Goal: Check status: Check status

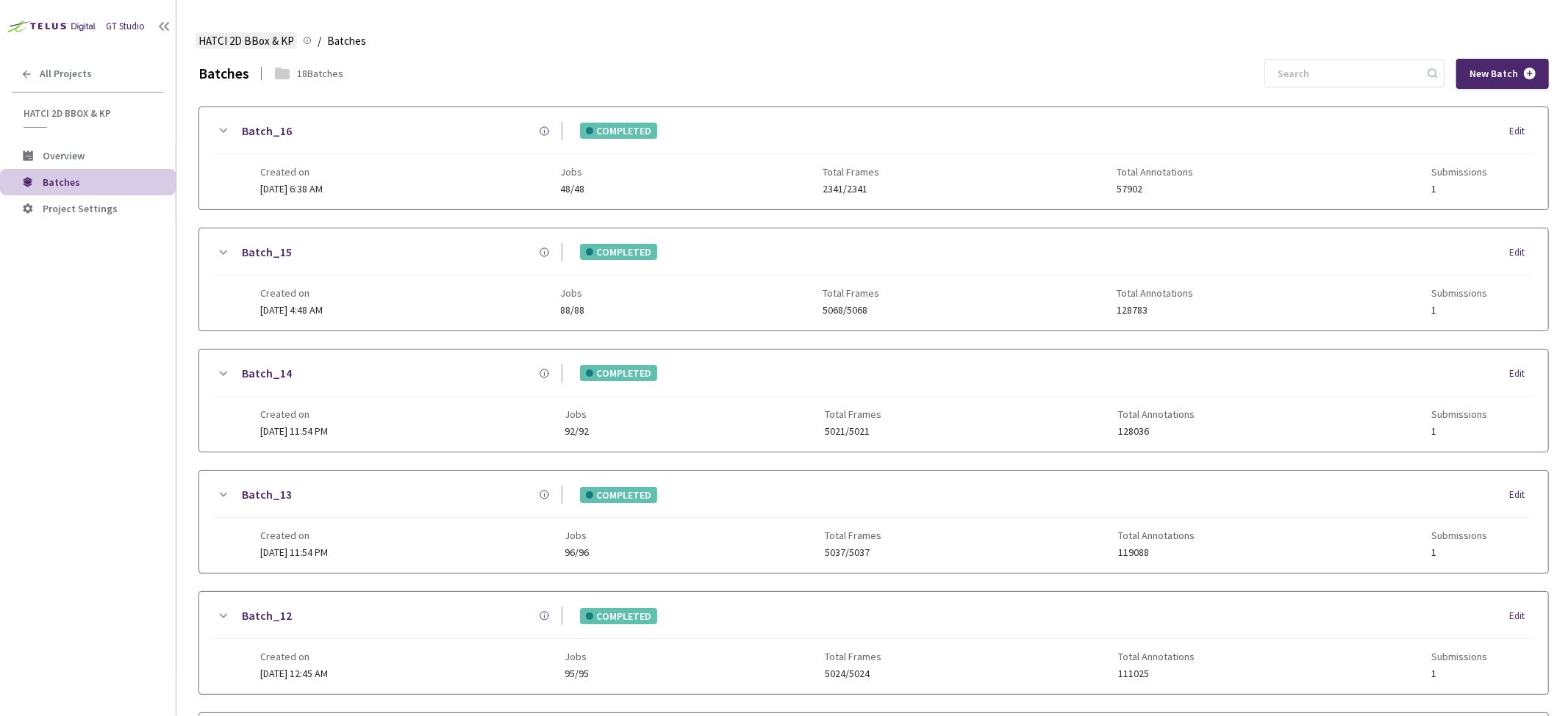
click at [243, 43] on span "HATCI 2D BBox & KP" at bounding box center [246, 42] width 95 height 18
click at [49, 157] on span "Overview" at bounding box center [63, 155] width 42 height 13
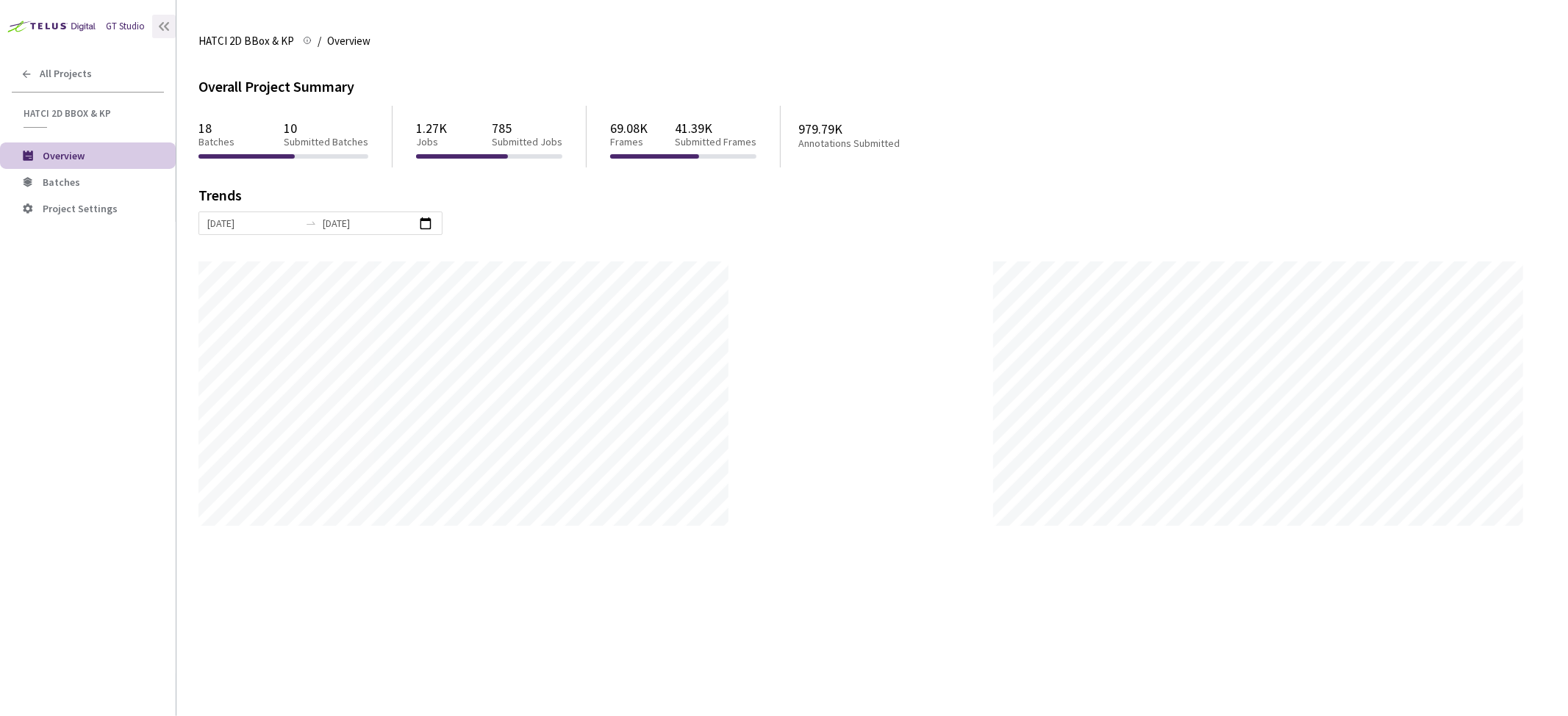
scroll to position [716, 1568]
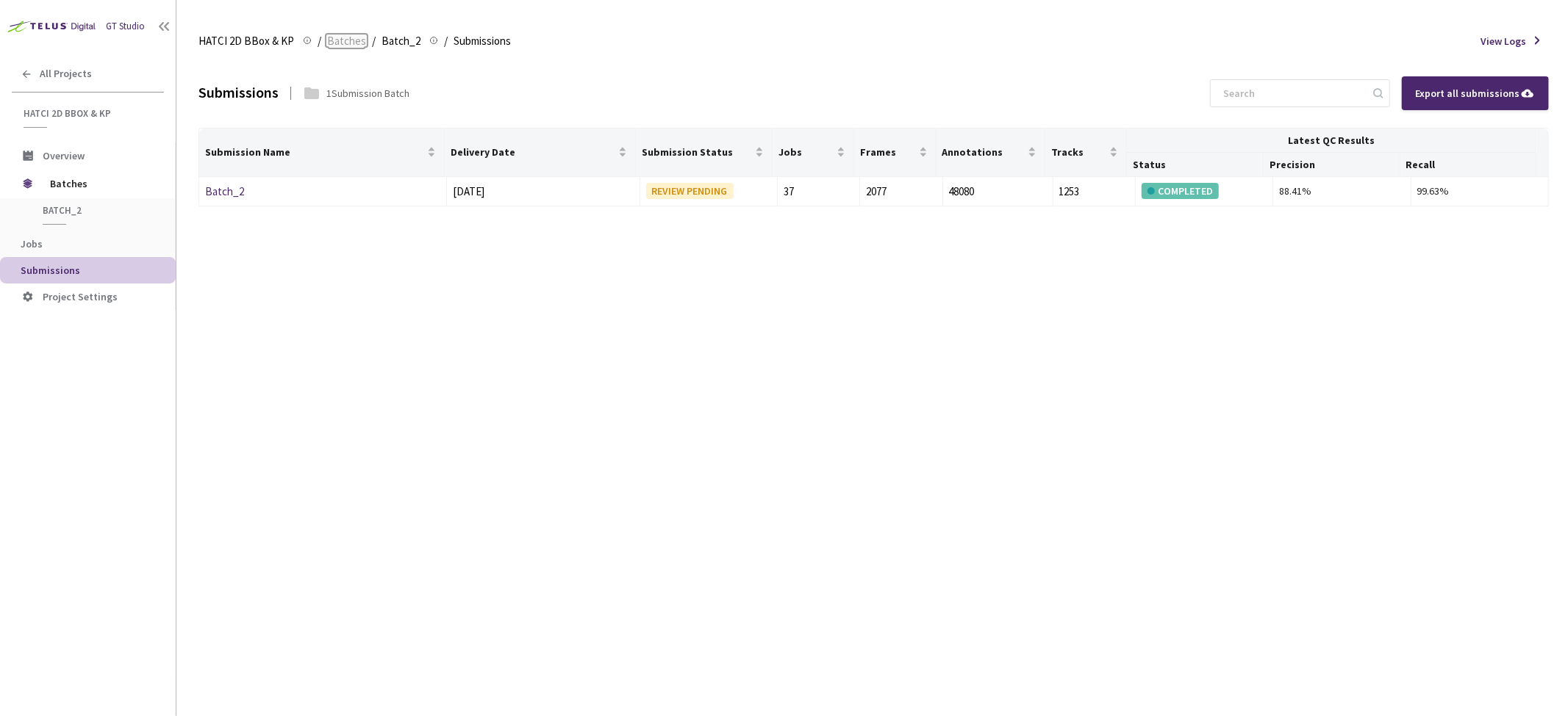
click at [350, 43] on span "Batches" at bounding box center [346, 42] width 39 height 18
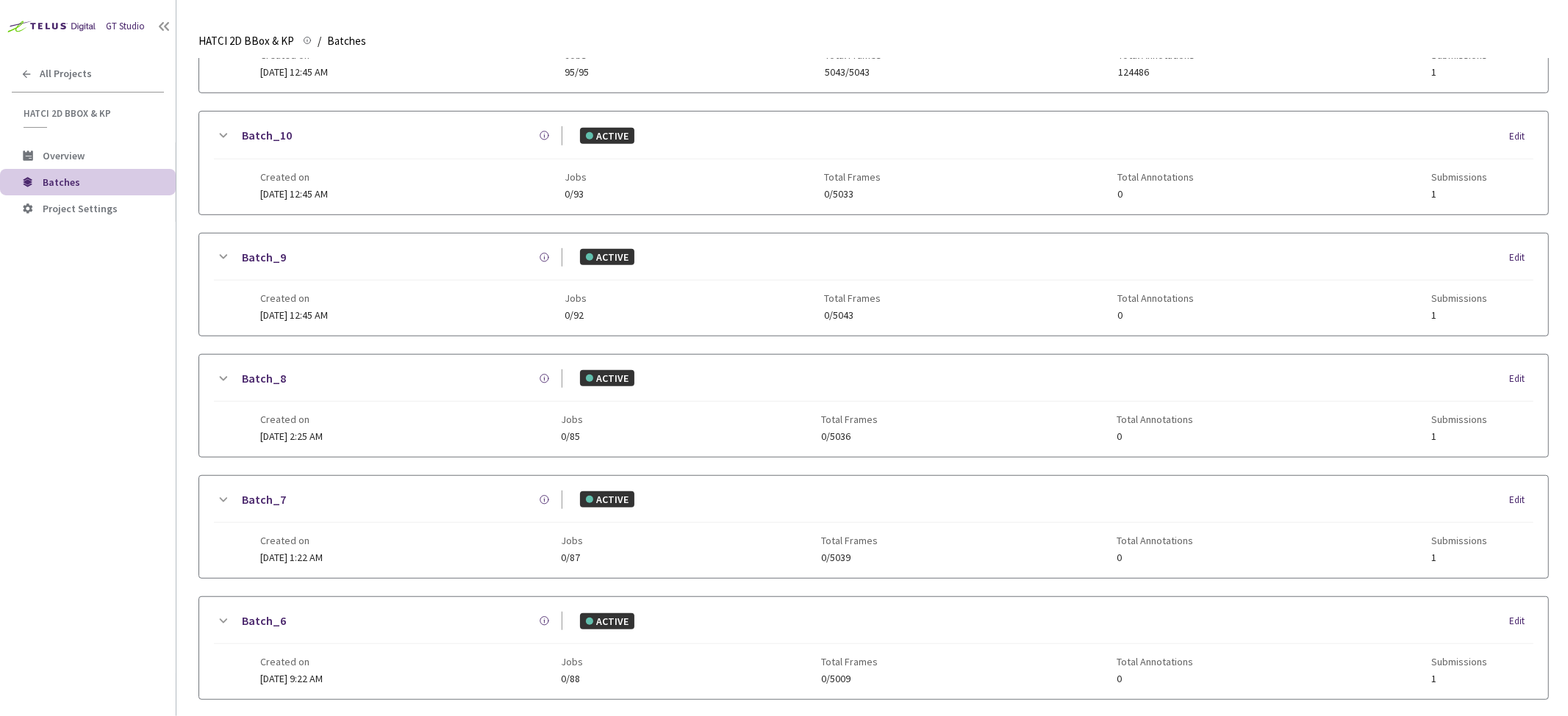
scroll to position [795, 0]
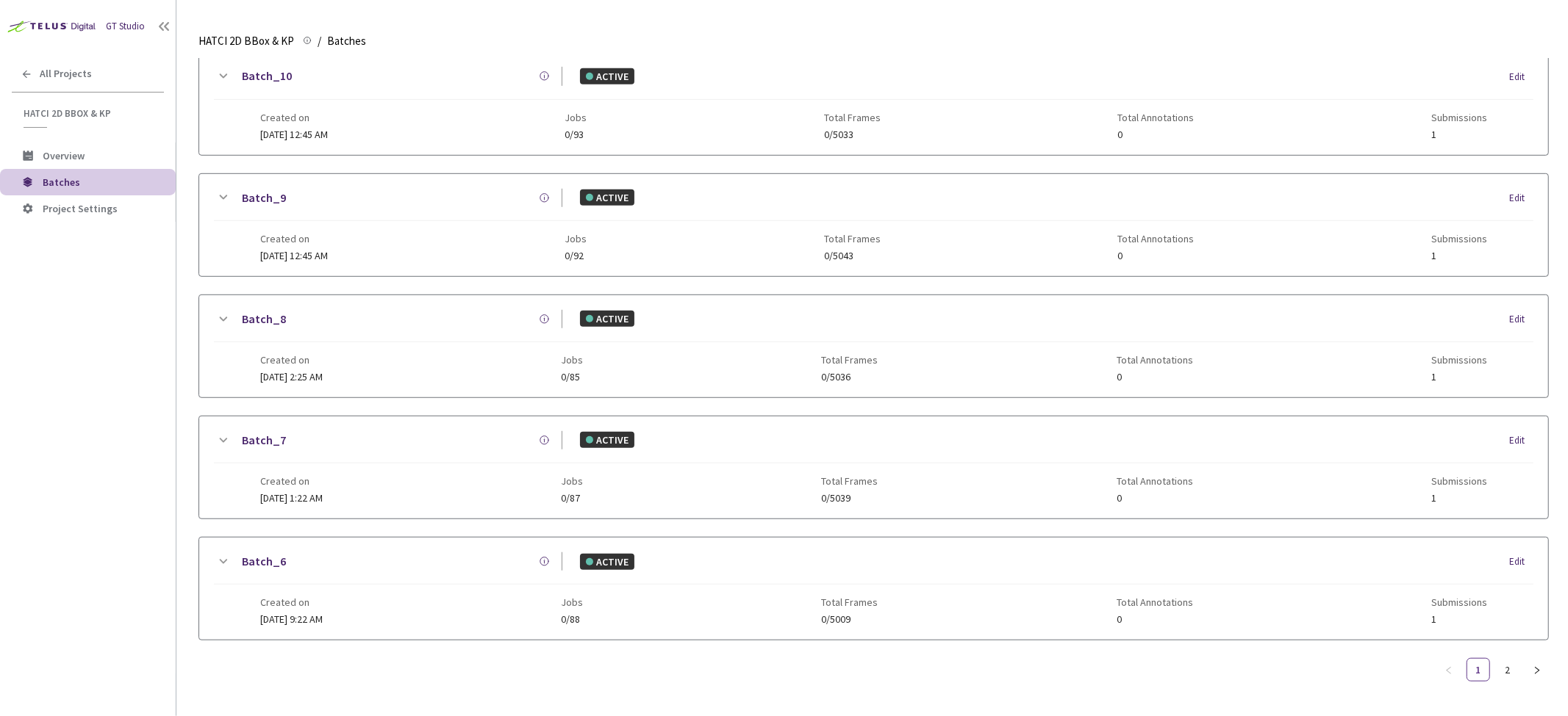
click at [231, 552] on div "Batch_6" at bounding box center [396, 561] width 330 height 19
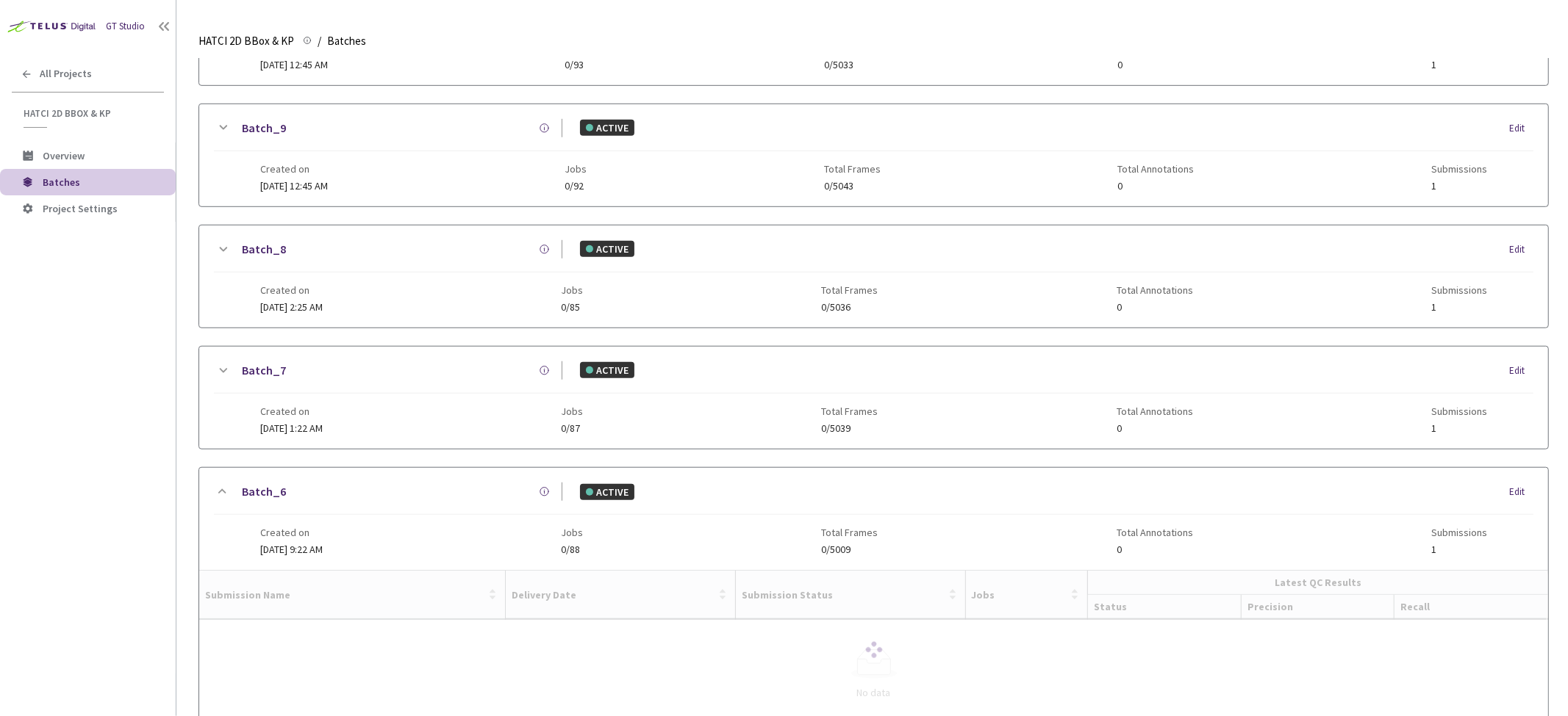
scroll to position [864, 0]
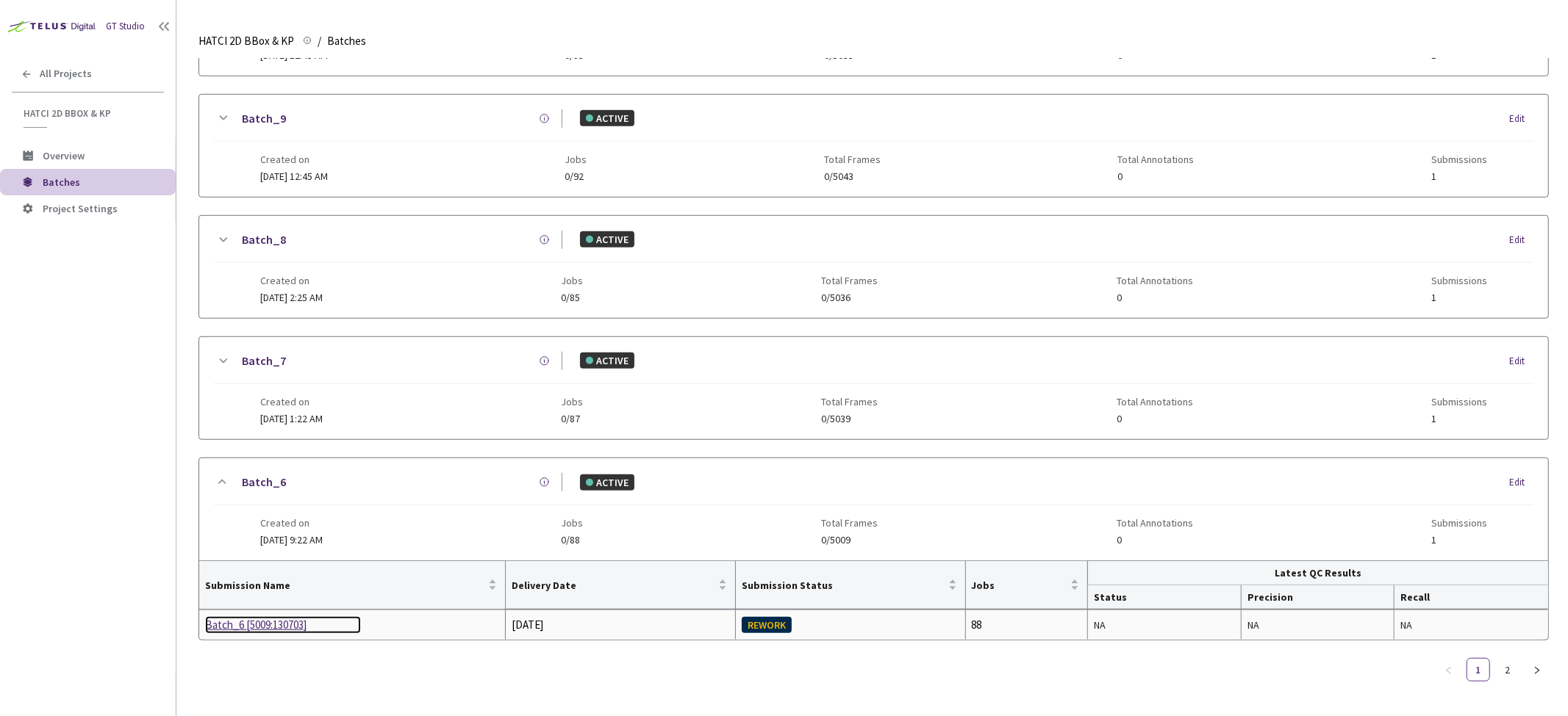
click at [277, 626] on div "Batch_6 [5009:130703]" at bounding box center [283, 626] width 156 height 18
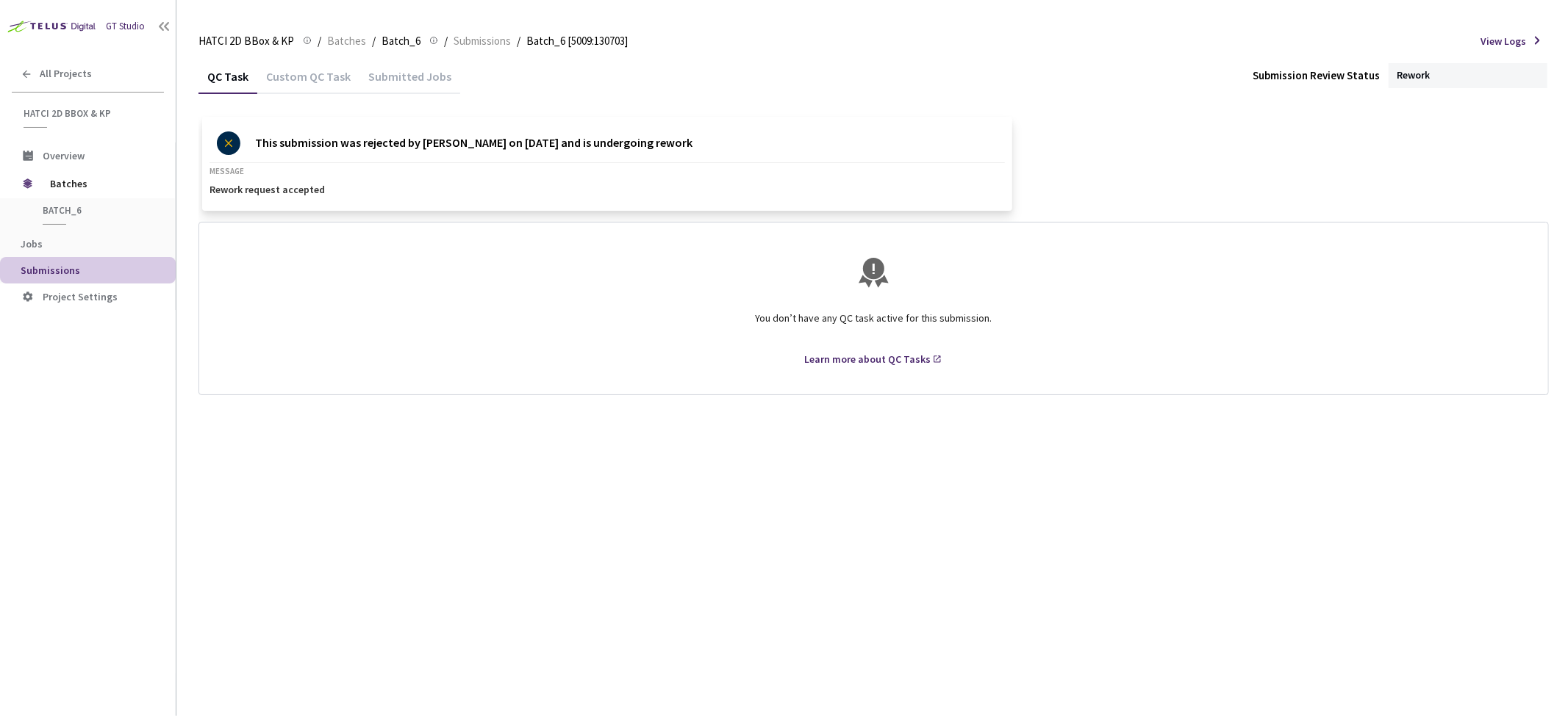
click at [401, 84] on div "Submitted Jobs" at bounding box center [410, 81] width 101 height 25
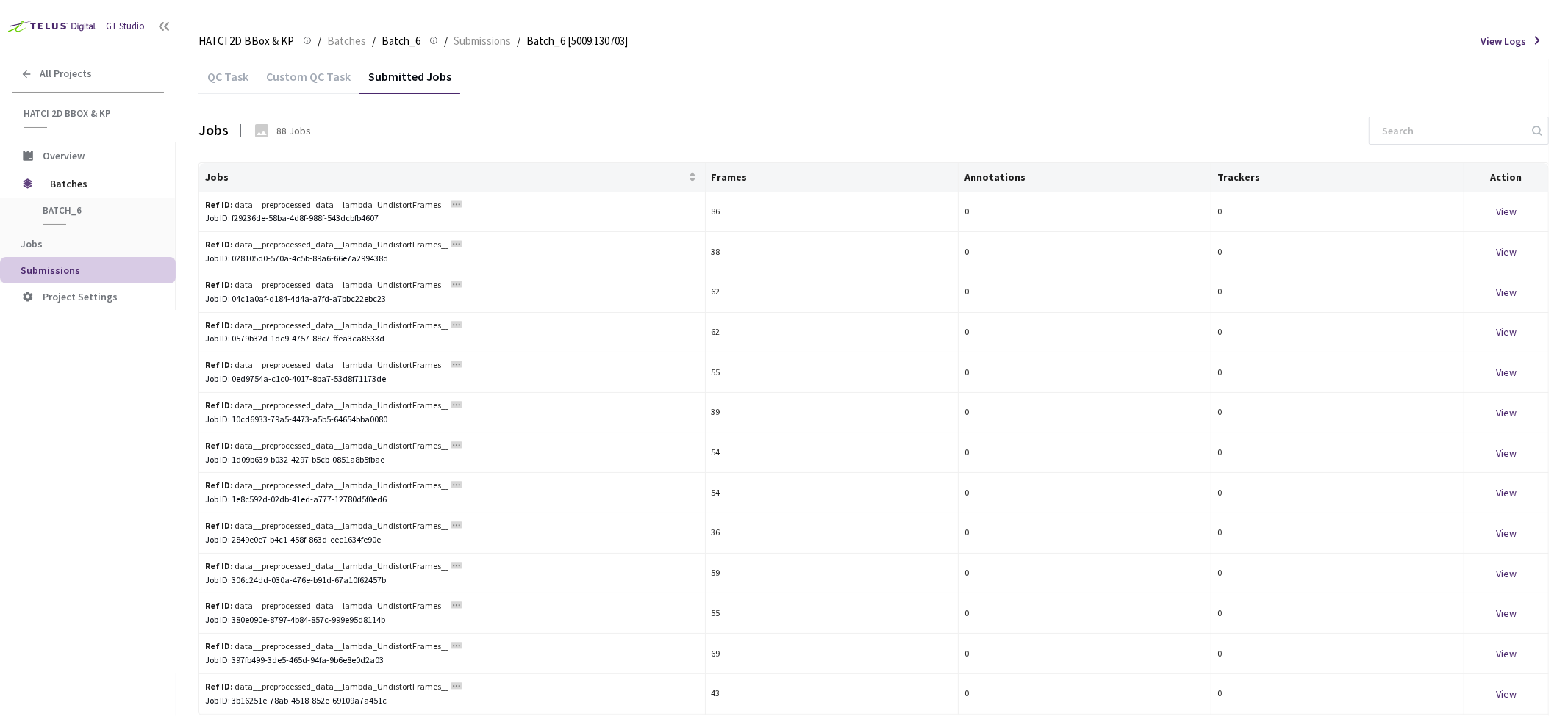
click at [313, 81] on div "Custom QC Task" at bounding box center [307, 81] width 102 height 25
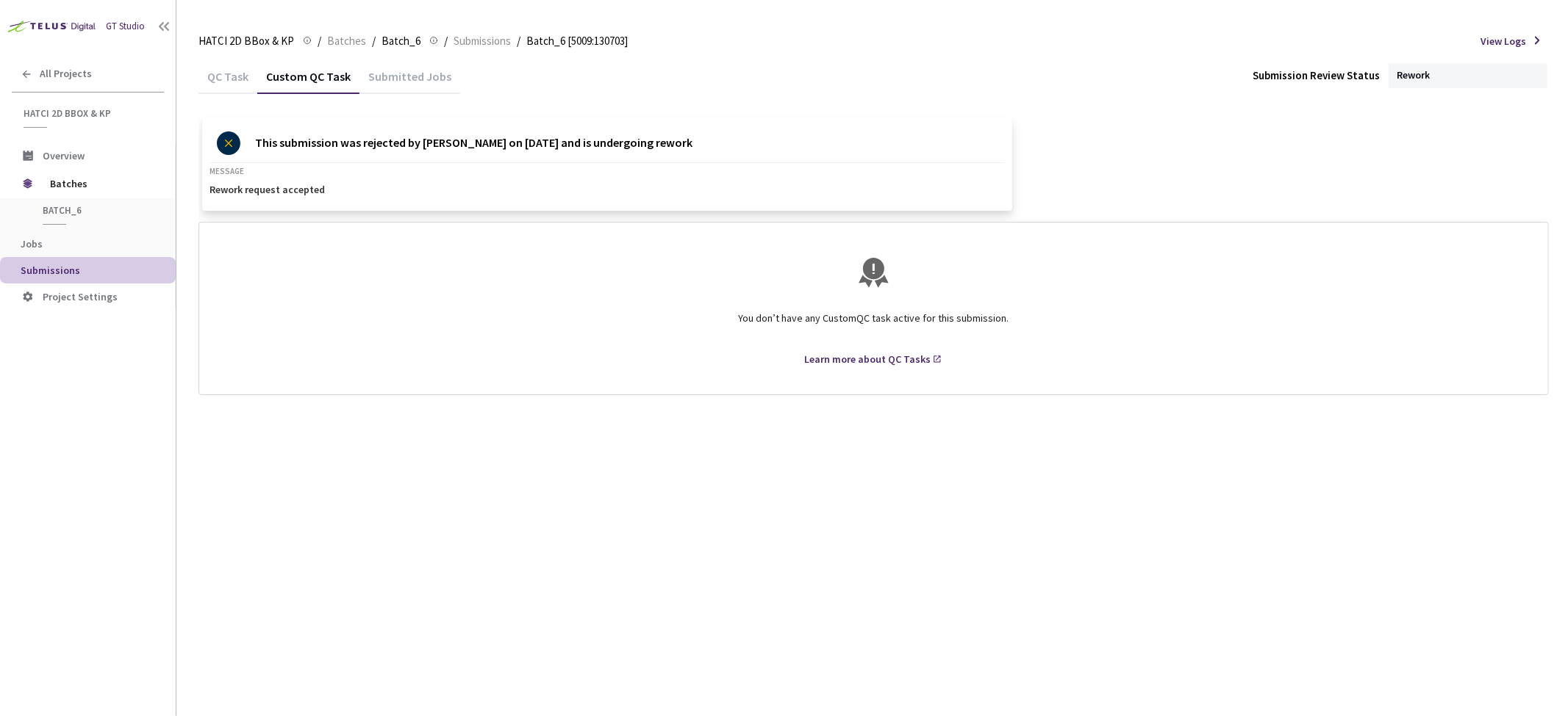
click at [230, 81] on div "QC Task" at bounding box center [227, 81] width 59 height 25
click at [1441, 83] on div "Rework" at bounding box center [1468, 75] width 159 height 25
click at [1434, 78] on div "Rework" at bounding box center [1468, 75] width 159 height 25
click at [331, 37] on span "Batches" at bounding box center [346, 42] width 39 height 18
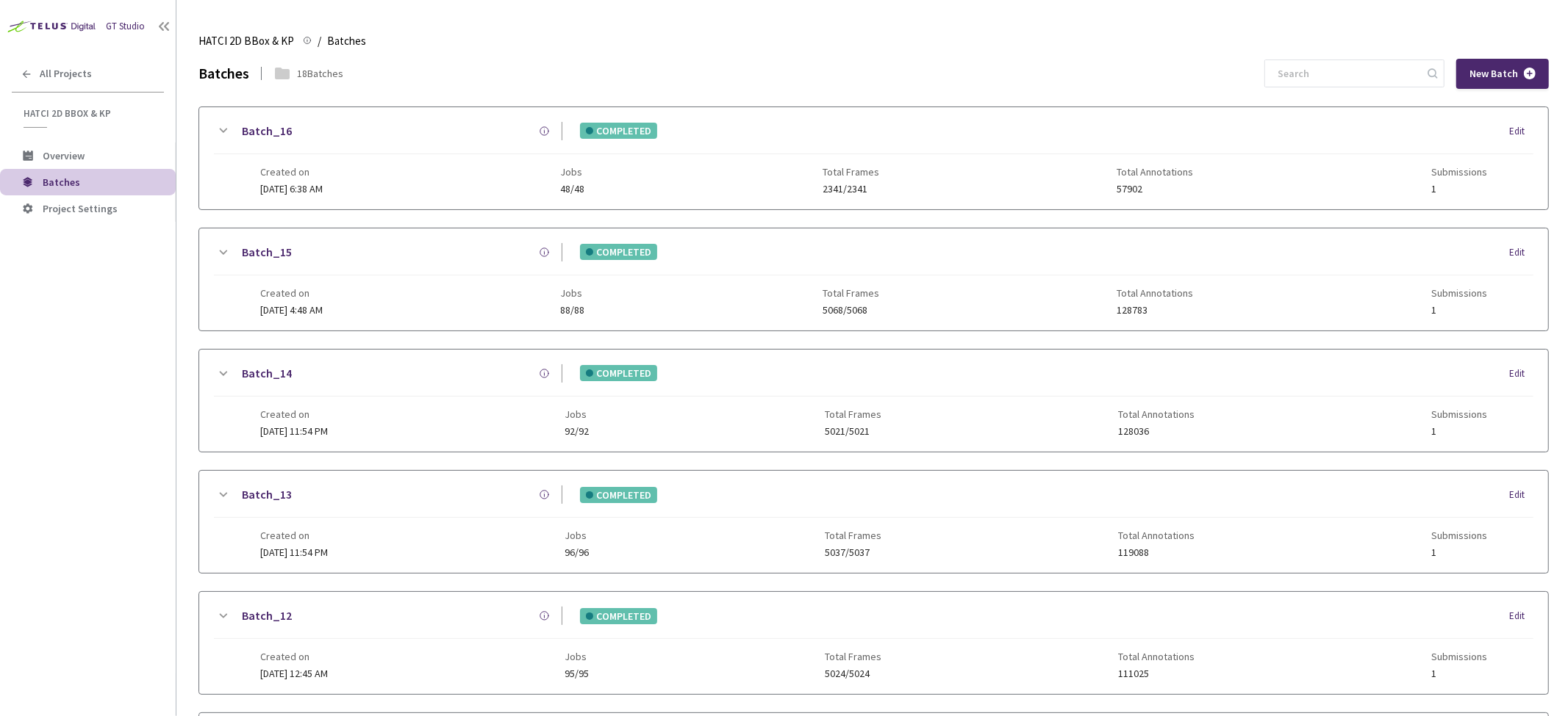
scroll to position [795, 0]
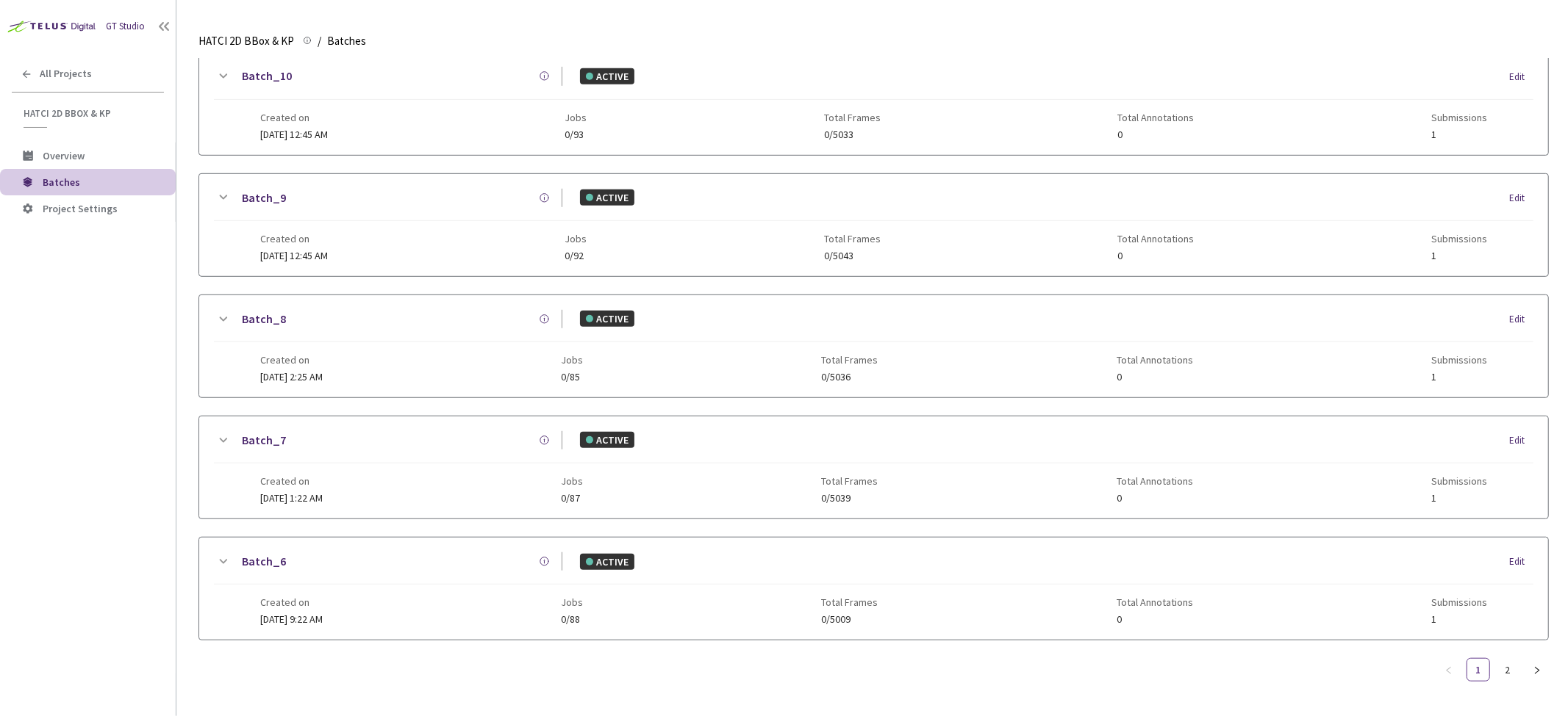
click at [217, 432] on icon at bounding box center [223, 441] width 18 height 18
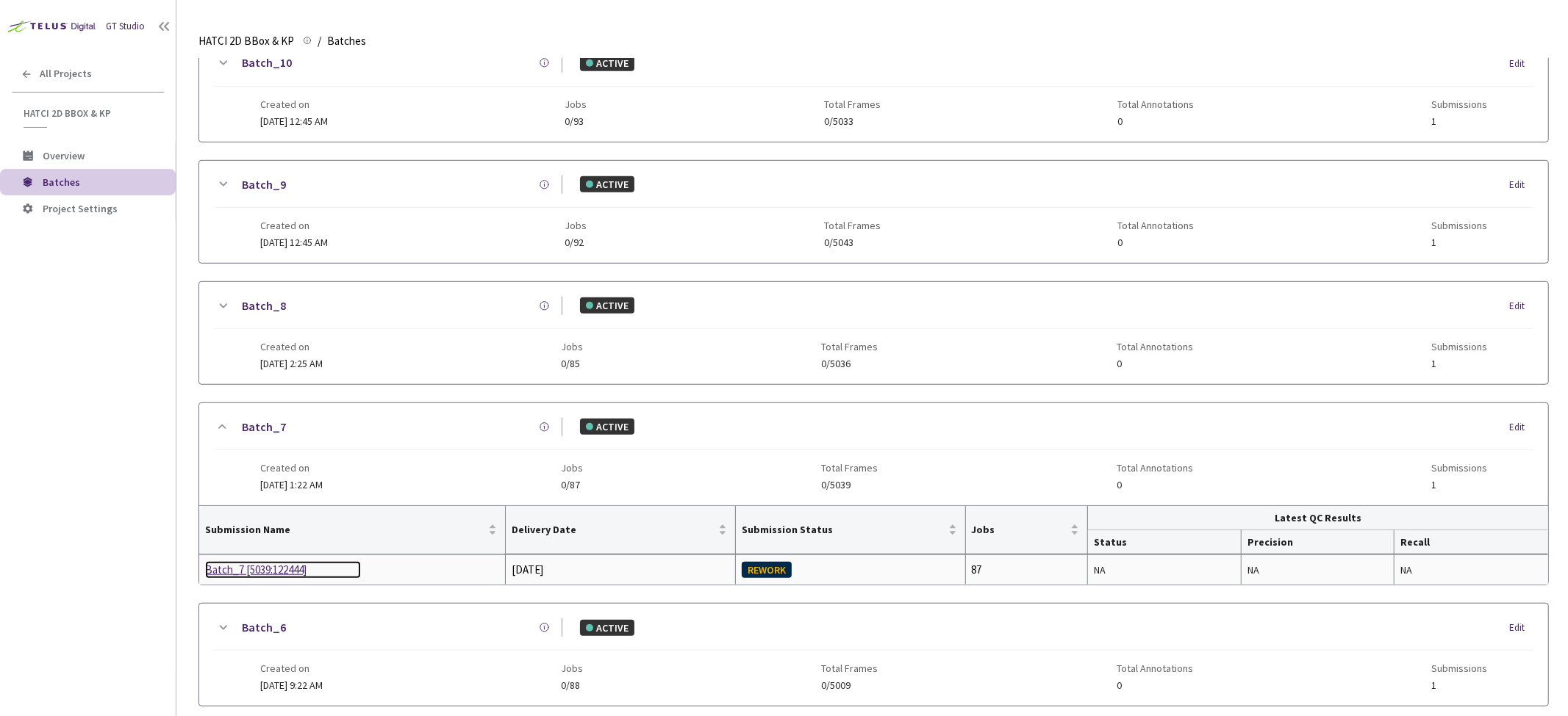
click at [221, 567] on div "Batch_7 [5039:122444]" at bounding box center [283, 570] width 156 height 18
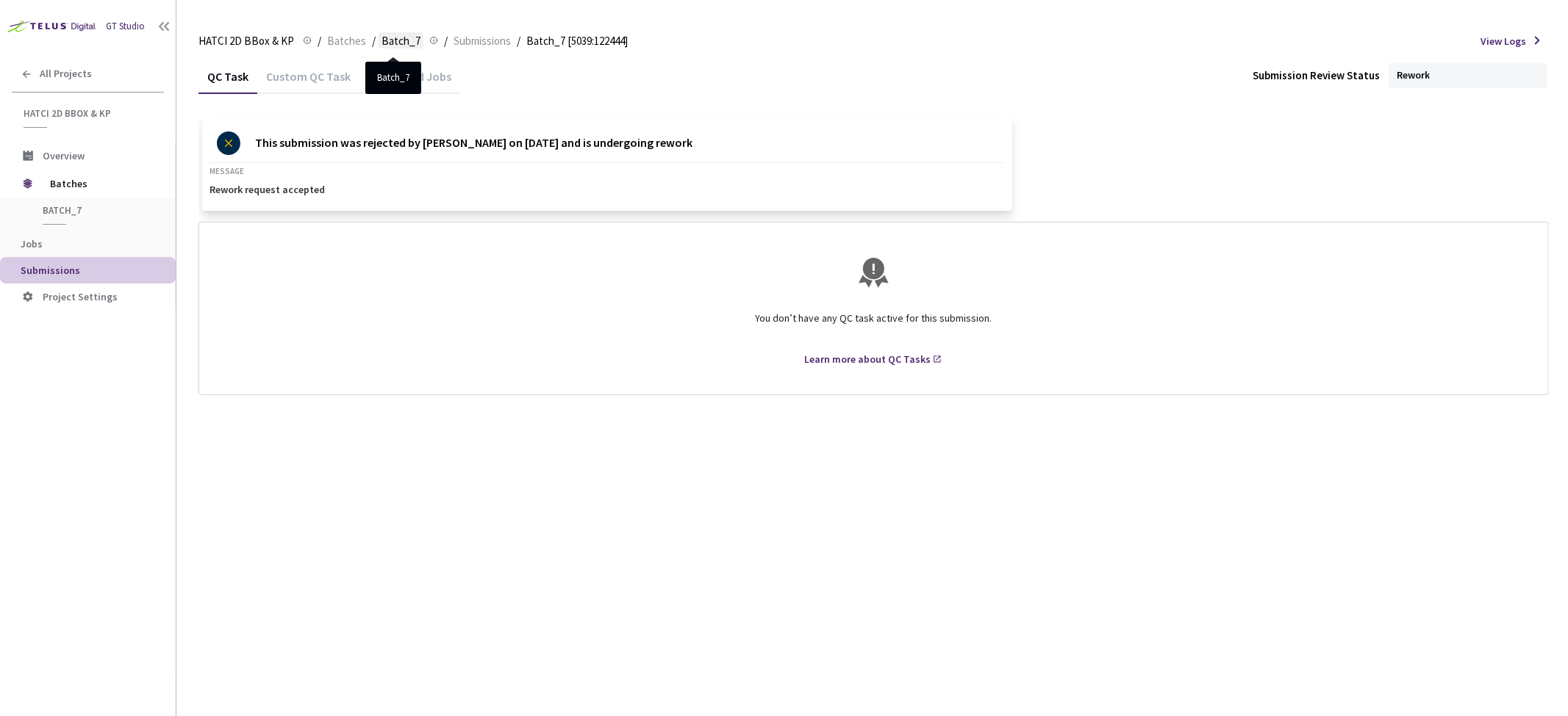
click at [382, 41] on span "Batch_7" at bounding box center [401, 42] width 39 height 18
click at [348, 40] on span "Batches" at bounding box center [346, 42] width 39 height 18
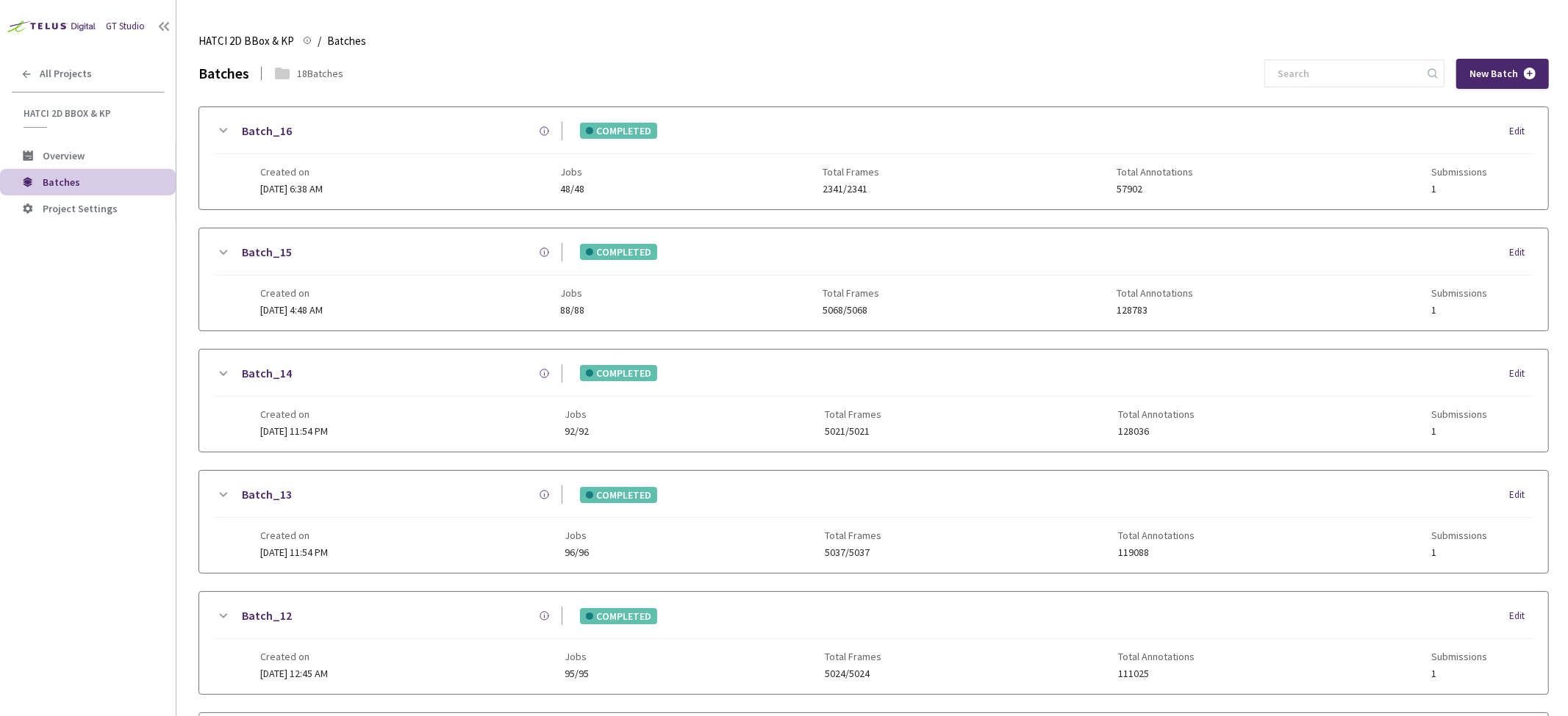
scroll to position [795, 0]
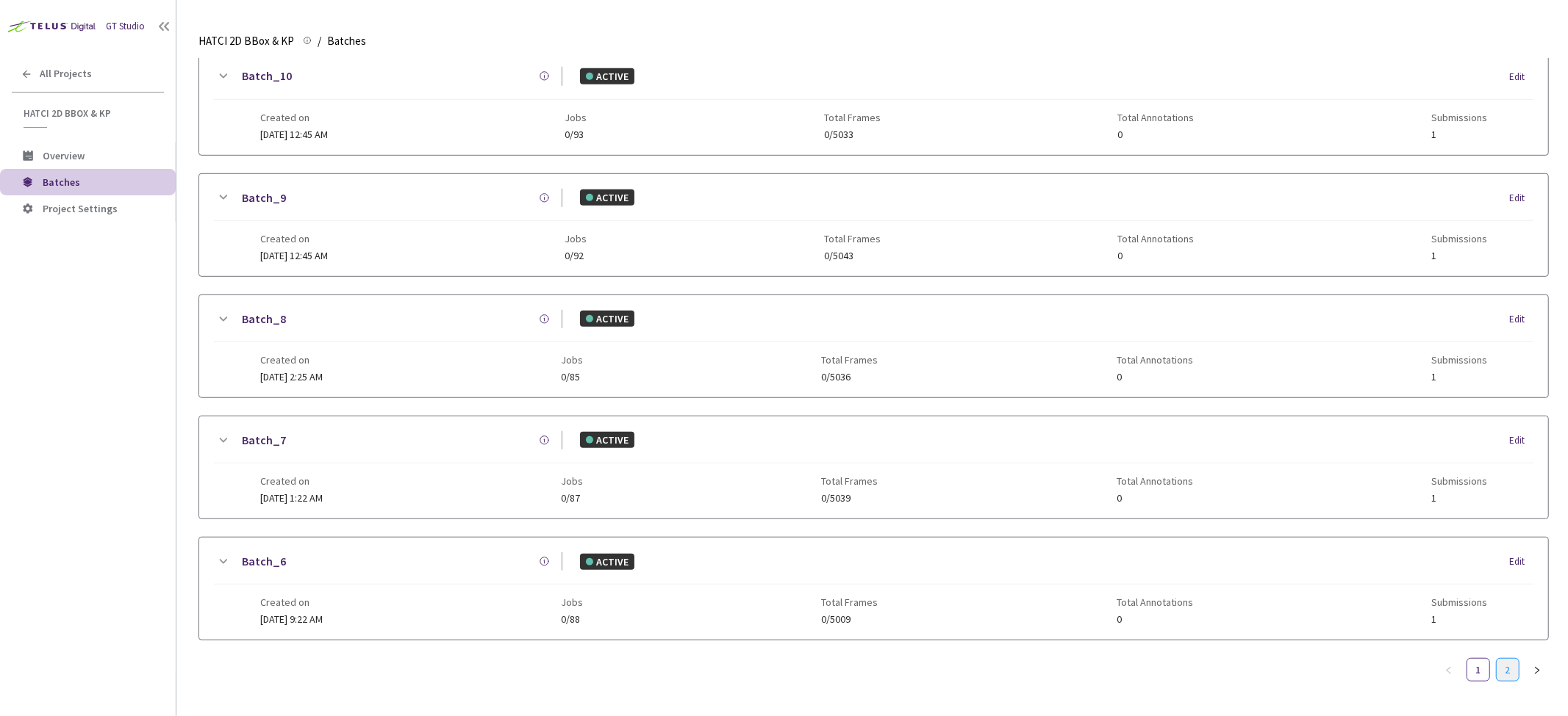
click at [1505, 659] on link "2" at bounding box center [1508, 670] width 22 height 22
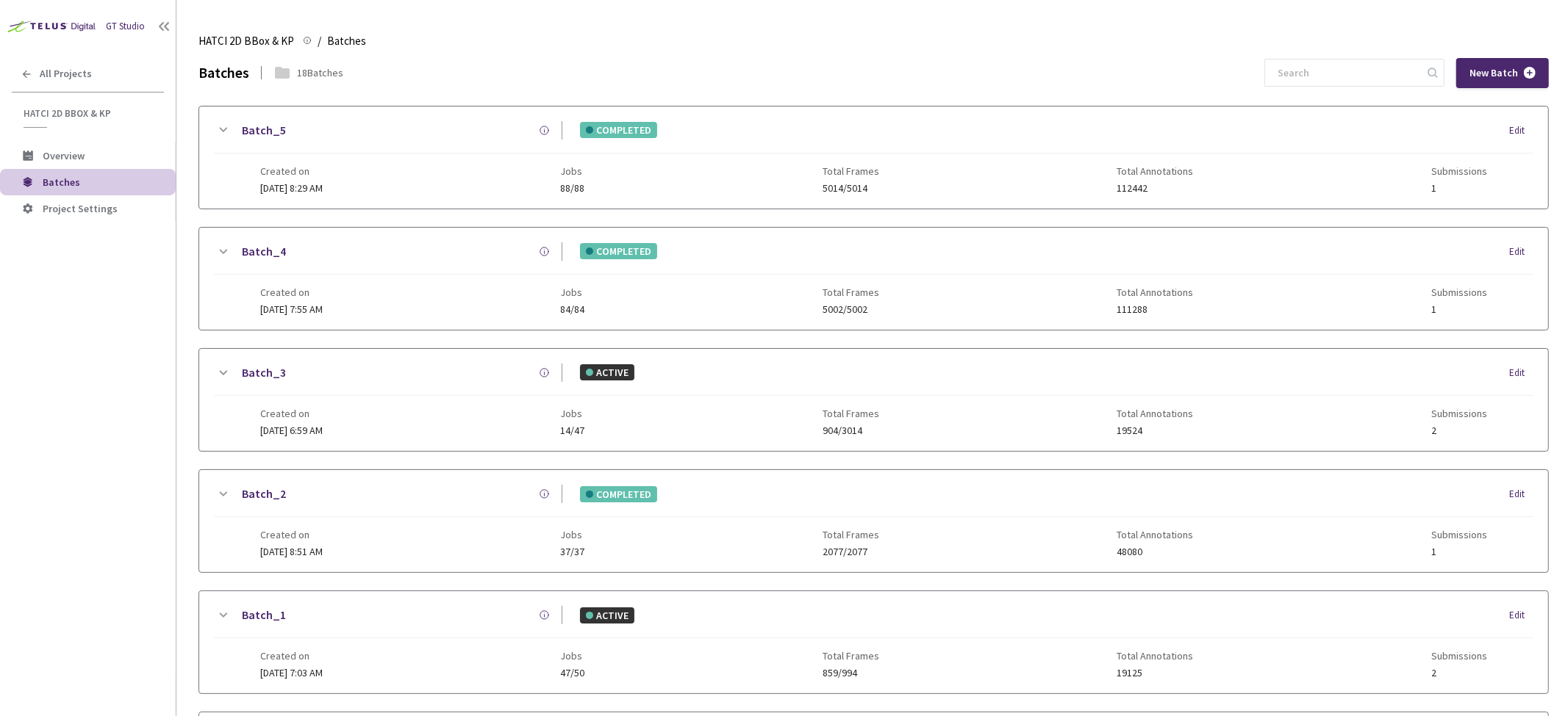
scroll to position [0, 0]
click at [224, 128] on icon at bounding box center [223, 131] width 18 height 18
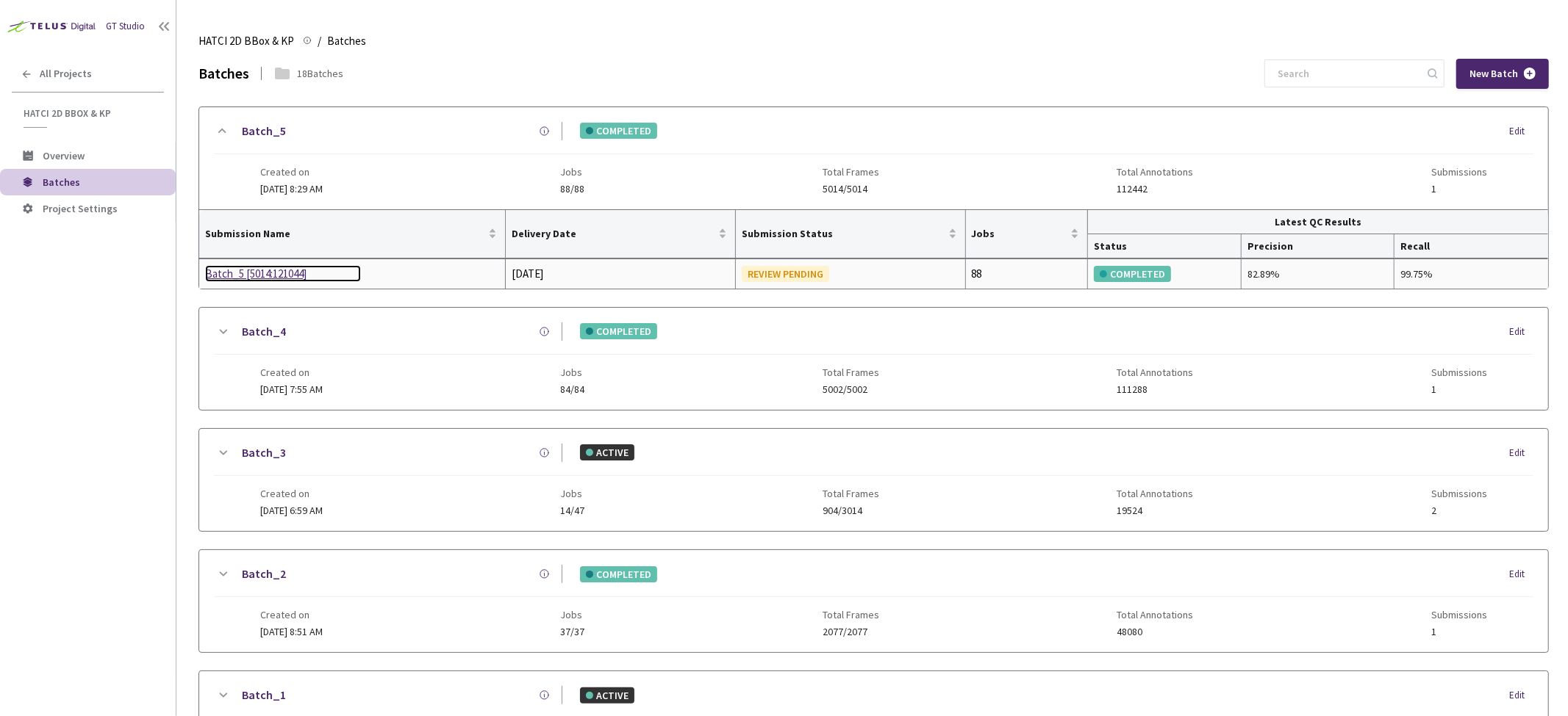
click at [273, 272] on div "Batch_5 [5014:121044]" at bounding box center [283, 274] width 156 height 18
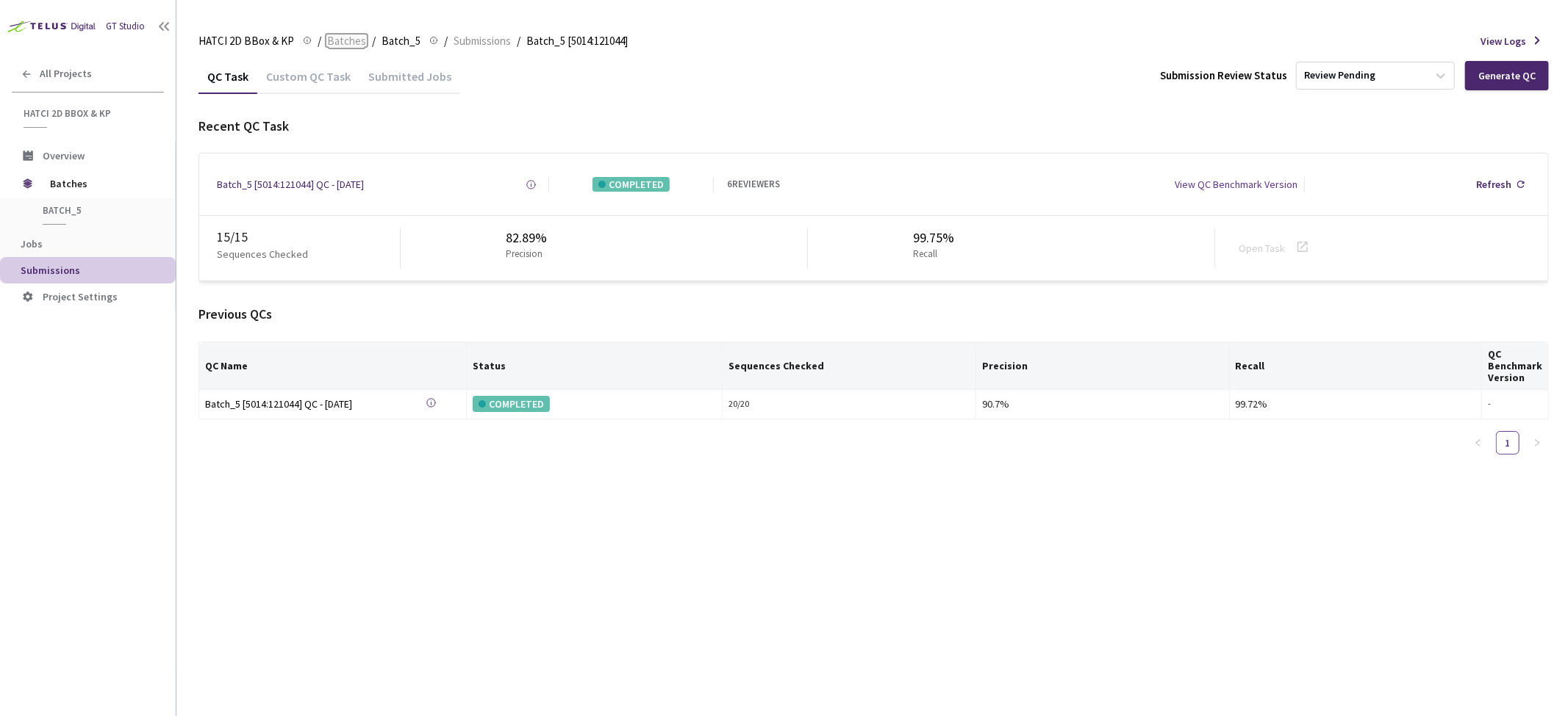
click at [339, 41] on span "Batches" at bounding box center [346, 42] width 39 height 18
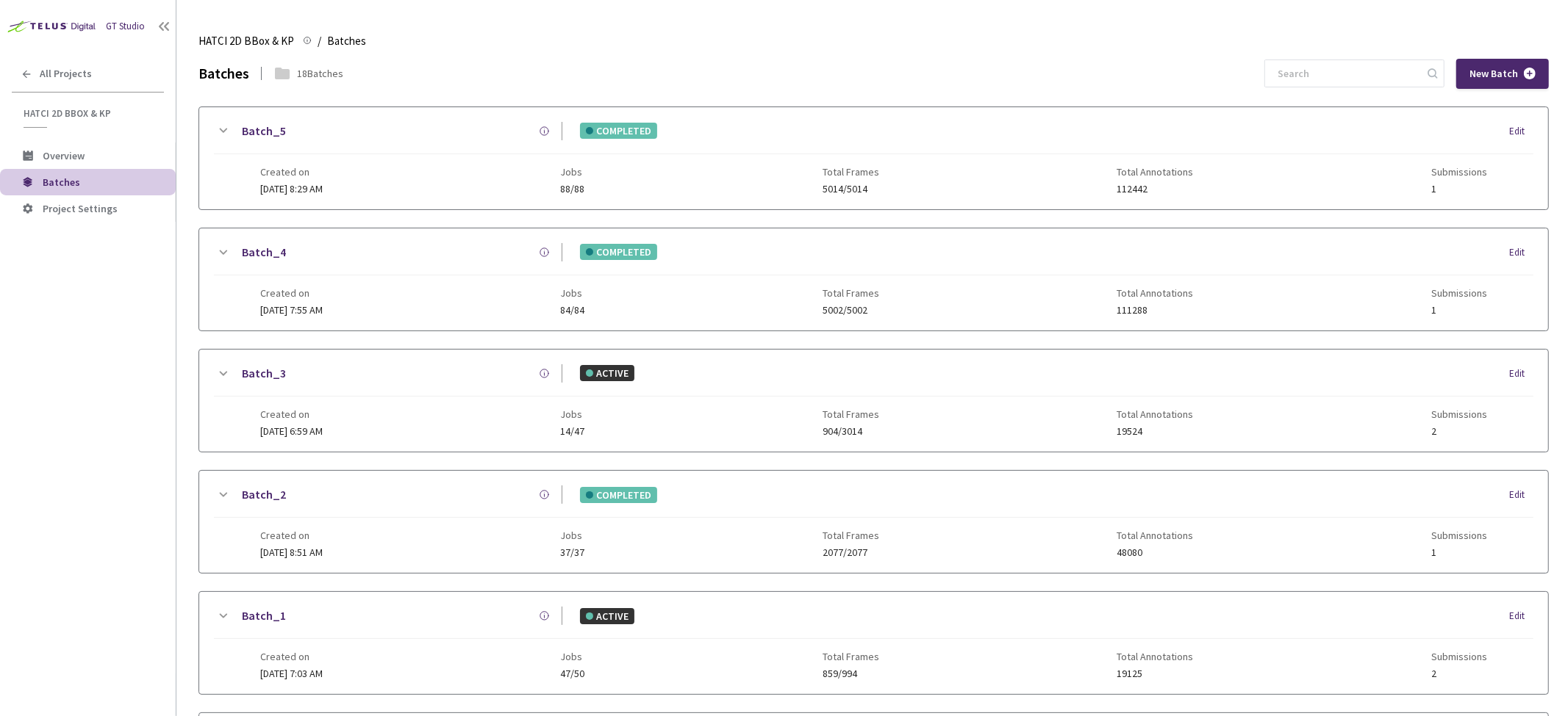
scroll to position [63, 0]
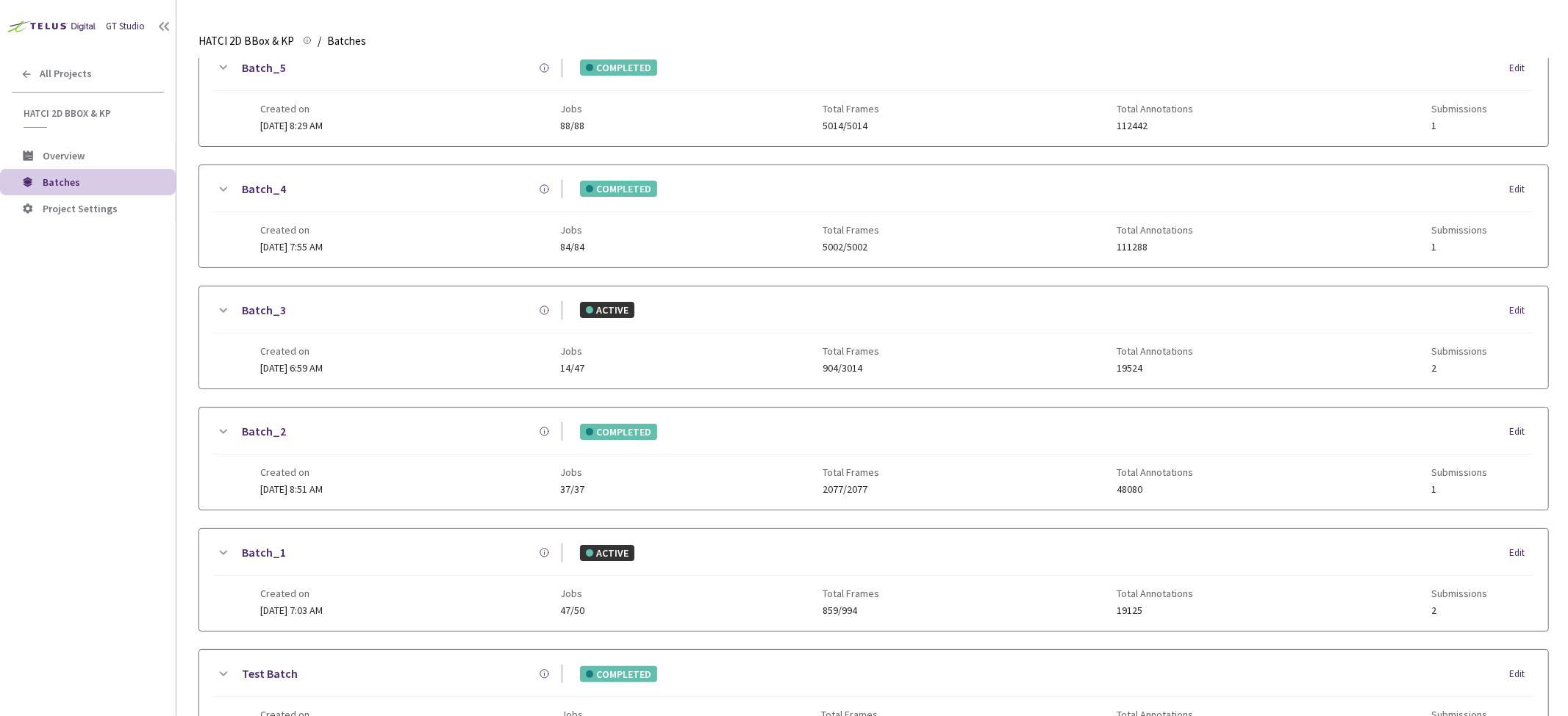
click at [217, 180] on icon at bounding box center [223, 189] width 18 height 18
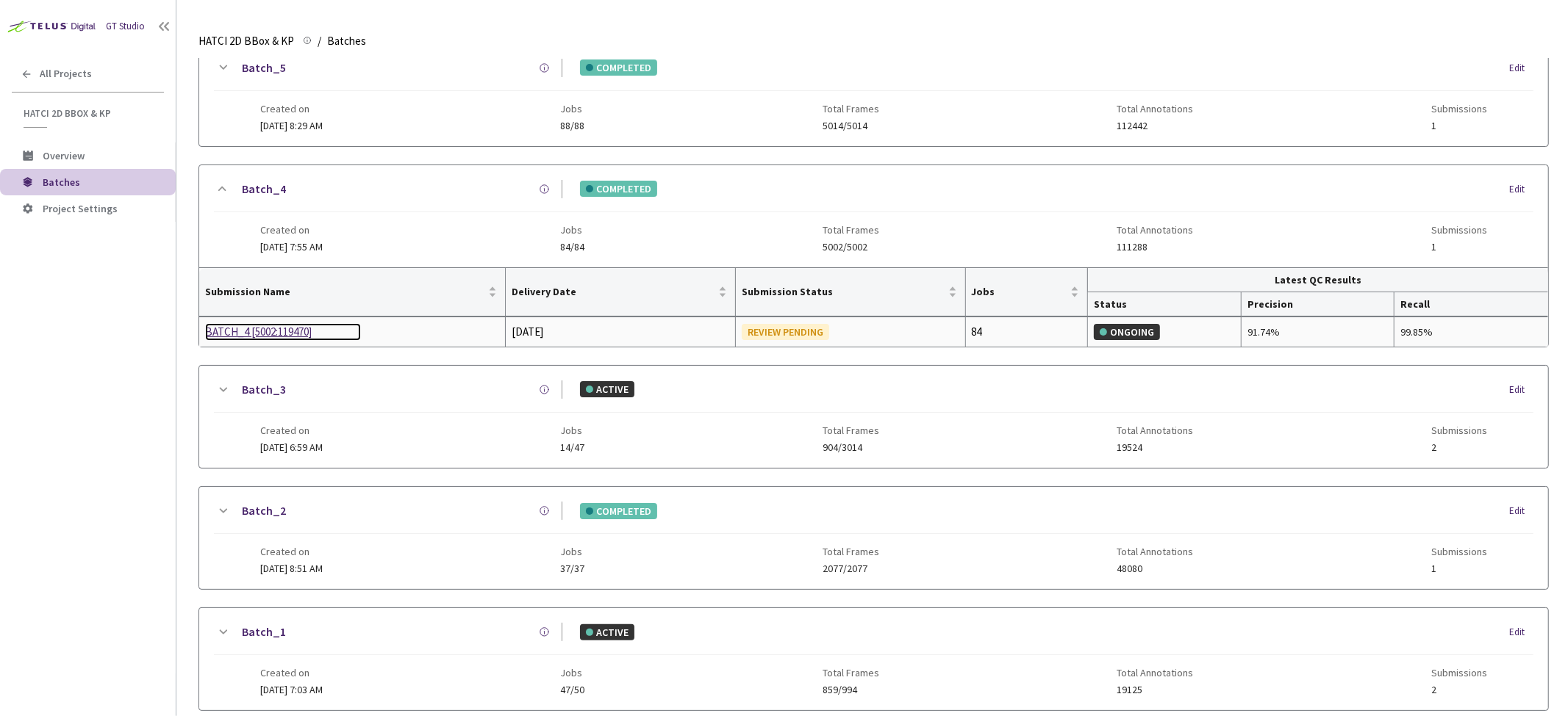
click at [284, 329] on div "BATCH_4 [5002:119470]" at bounding box center [283, 332] width 156 height 18
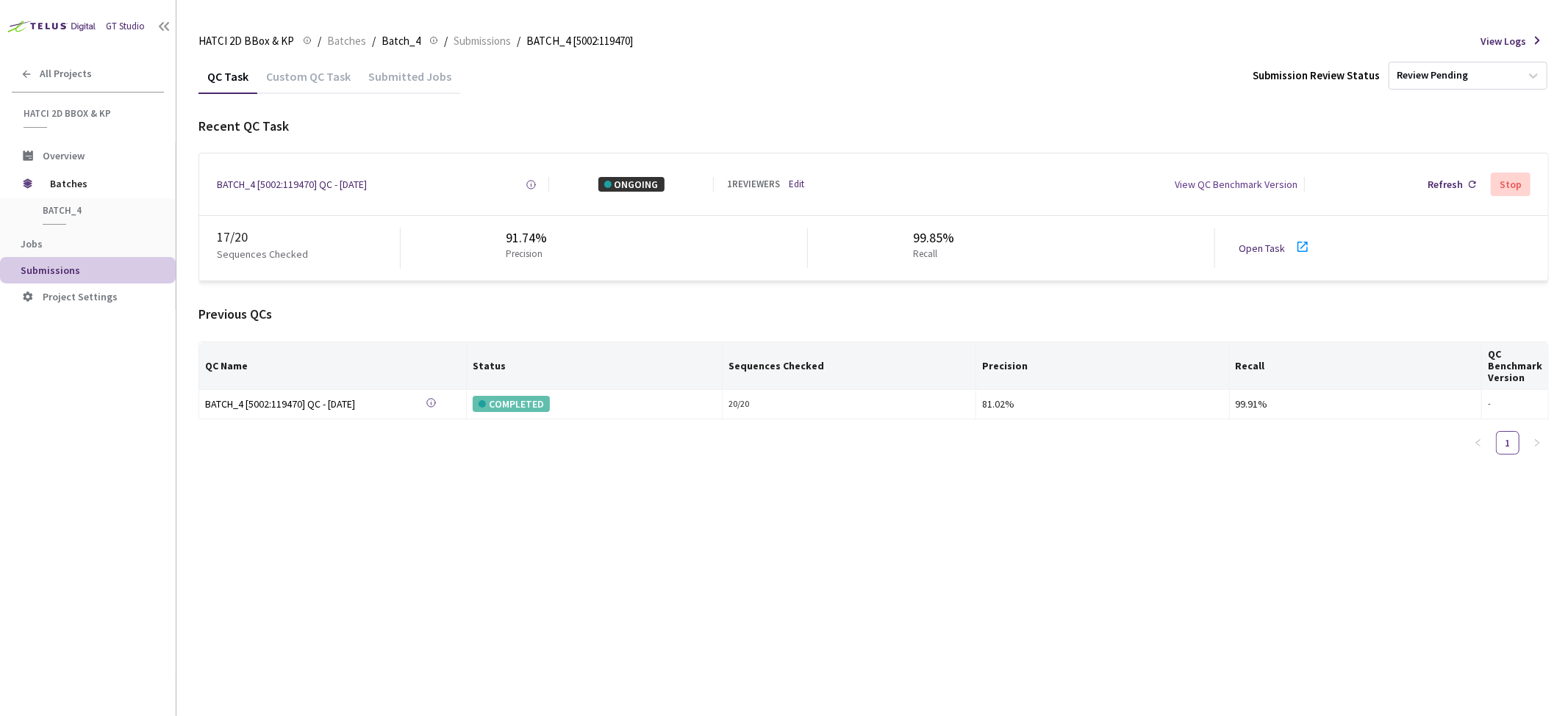
click at [410, 78] on div "Submitted Jobs" at bounding box center [410, 81] width 101 height 25
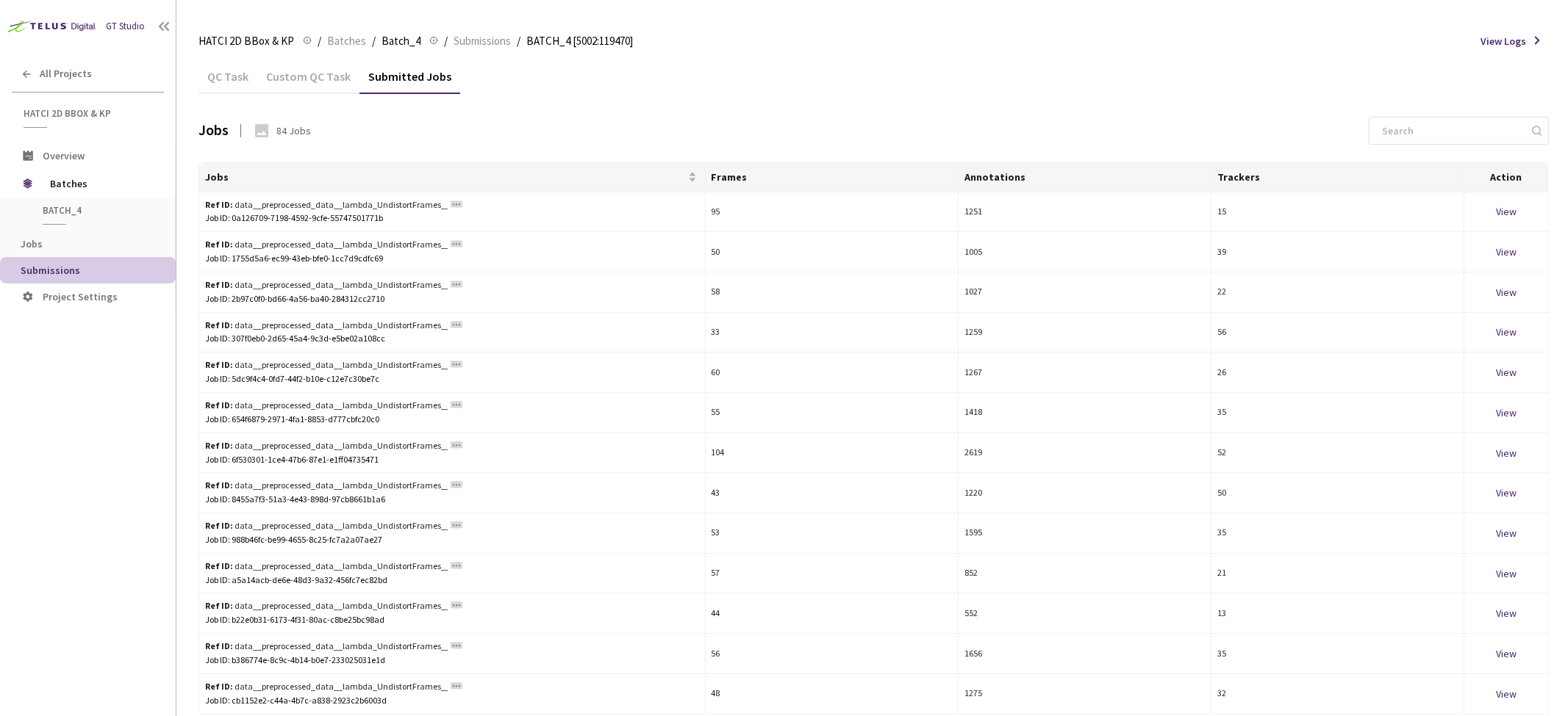
click at [223, 70] on div "QC Task" at bounding box center [227, 81] width 59 height 25
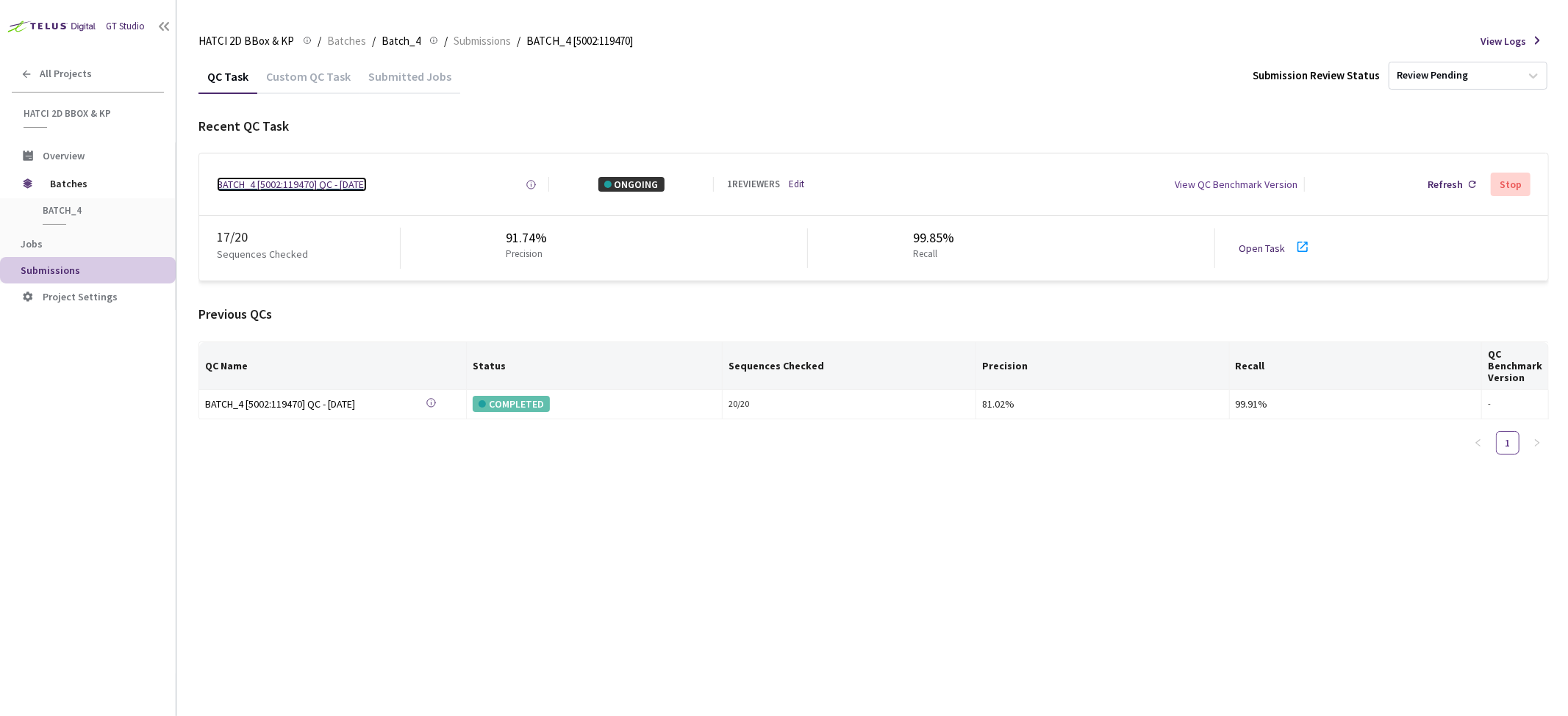
click at [310, 182] on div "BATCH_4 [5002:119470] QC - 24 Jul, 2025" at bounding box center [292, 184] width 150 height 15
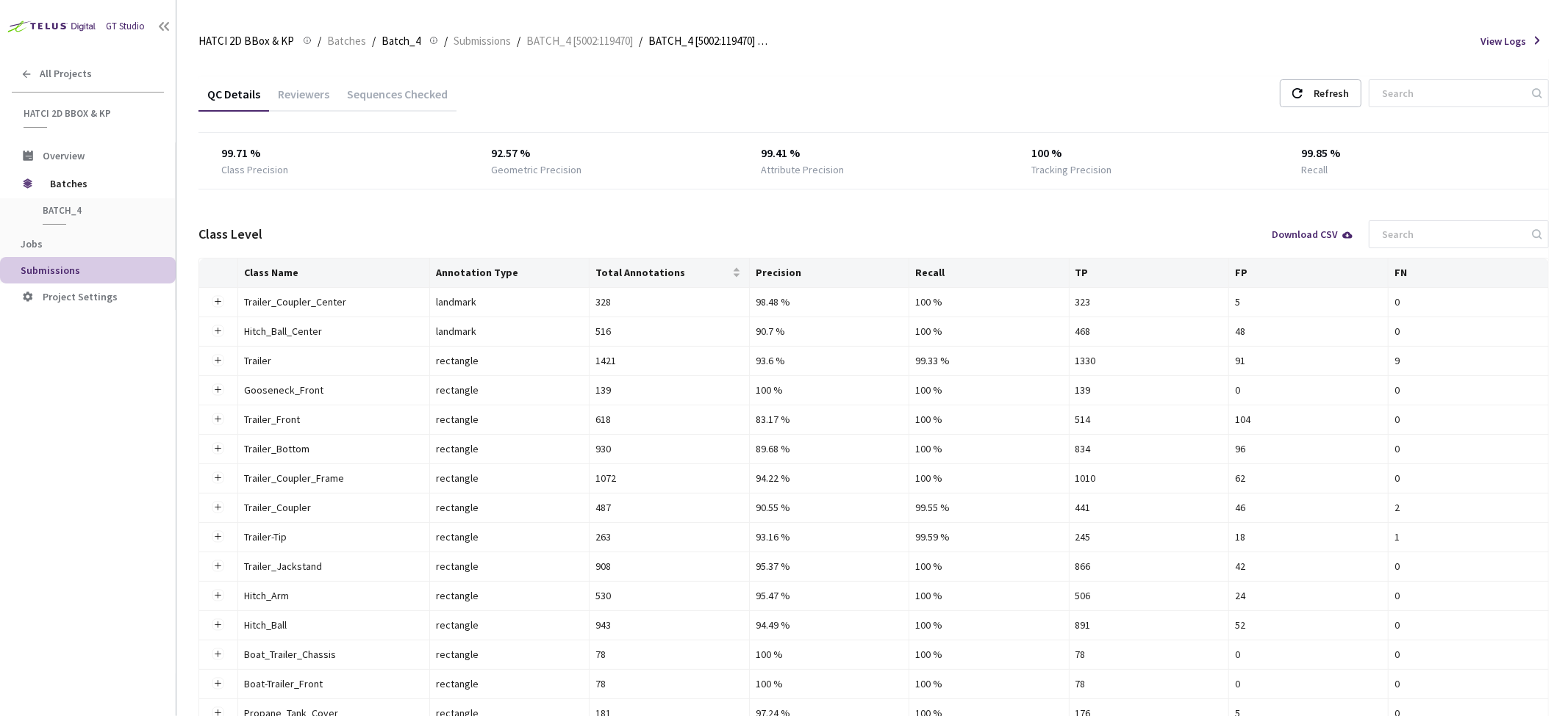
click at [386, 96] on div "Sequences Checked" at bounding box center [397, 98] width 118 height 25
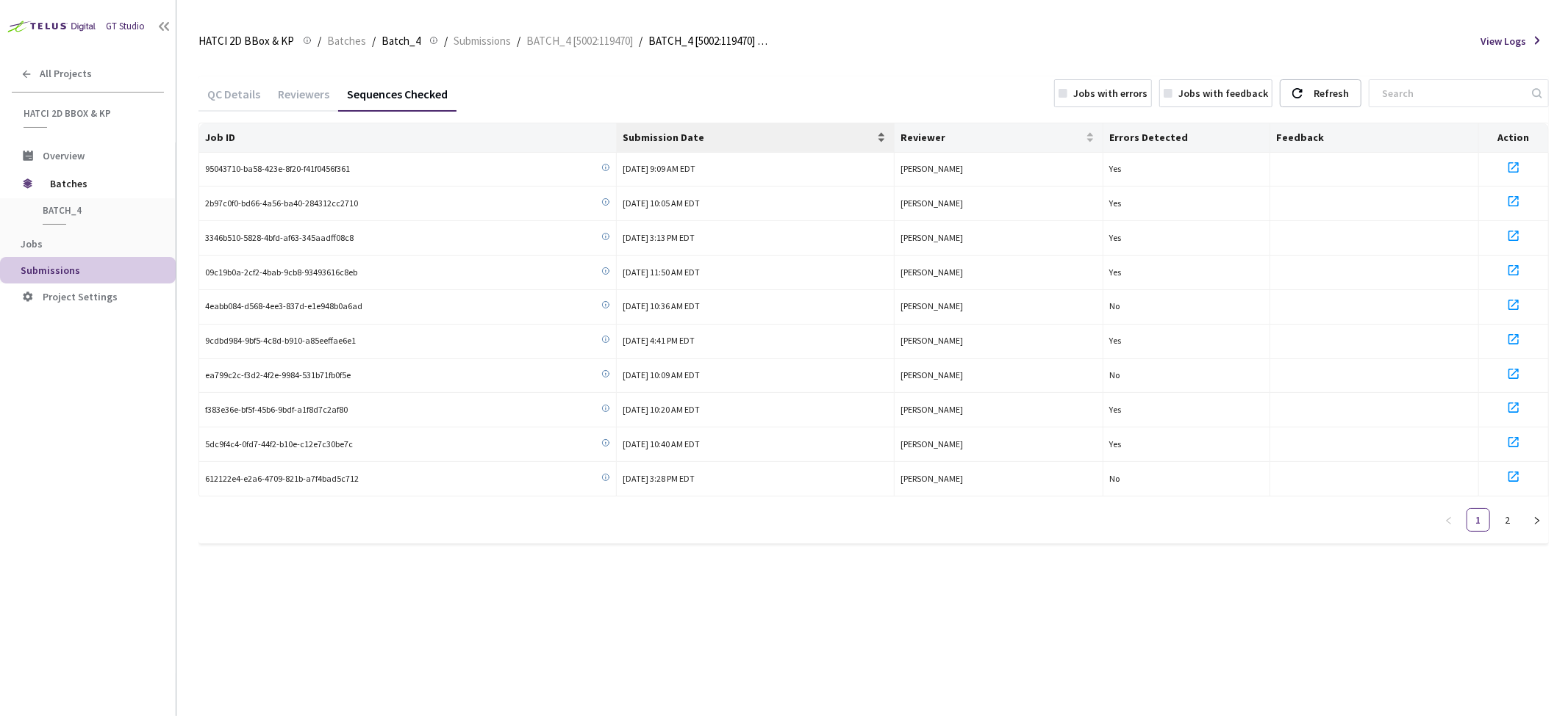
click at [684, 132] on span "Submission Date" at bounding box center [749, 138] width 252 height 12
click at [696, 134] on span "Submission Date" at bounding box center [749, 138] width 252 height 12
click at [1503, 516] on link "2" at bounding box center [1508, 520] width 22 height 22
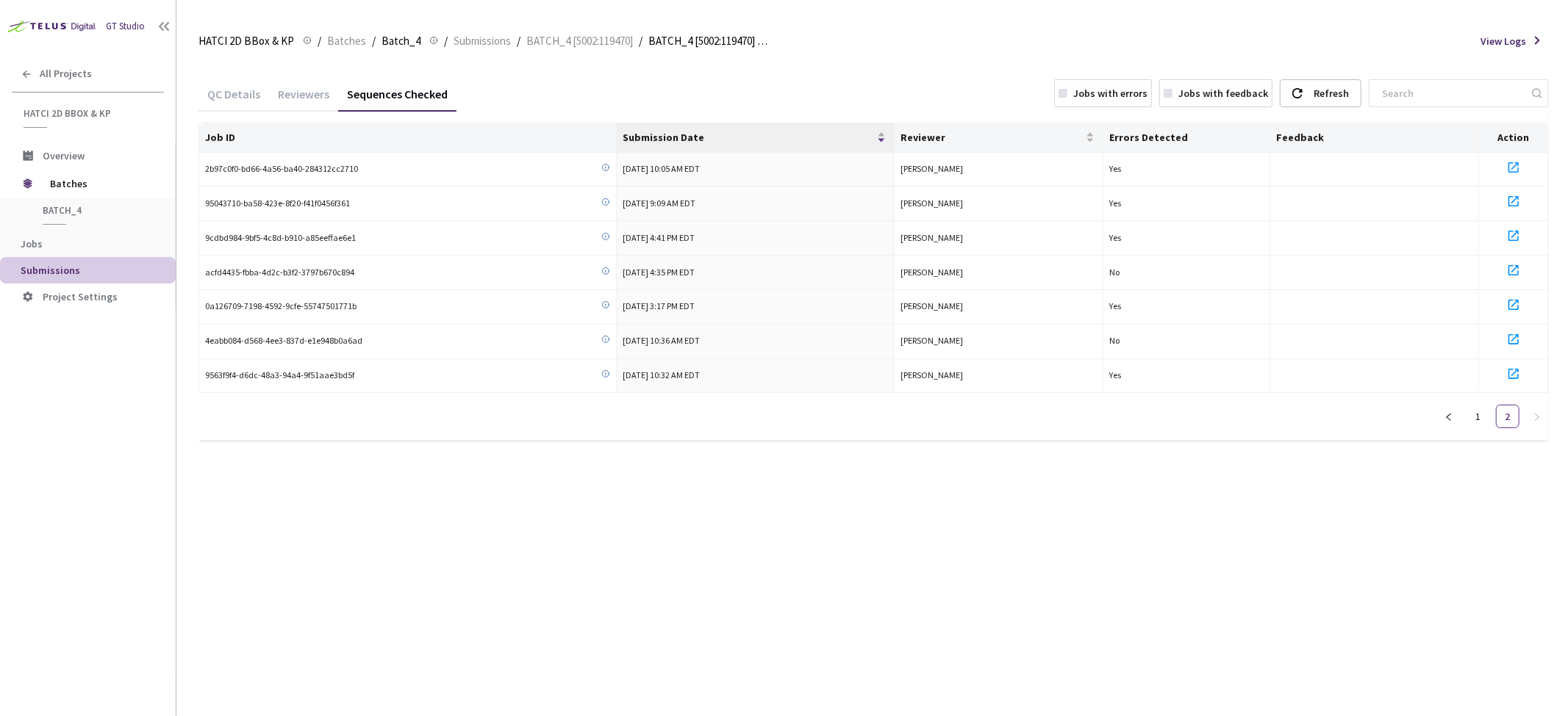
click at [1480, 511] on div "QC Details Reviewers Sequences Checked Jobs with errors Jobs with feedback Refr…" at bounding box center [873, 387] width 1350 height 657
click at [1477, 415] on link "1" at bounding box center [1478, 417] width 22 height 22
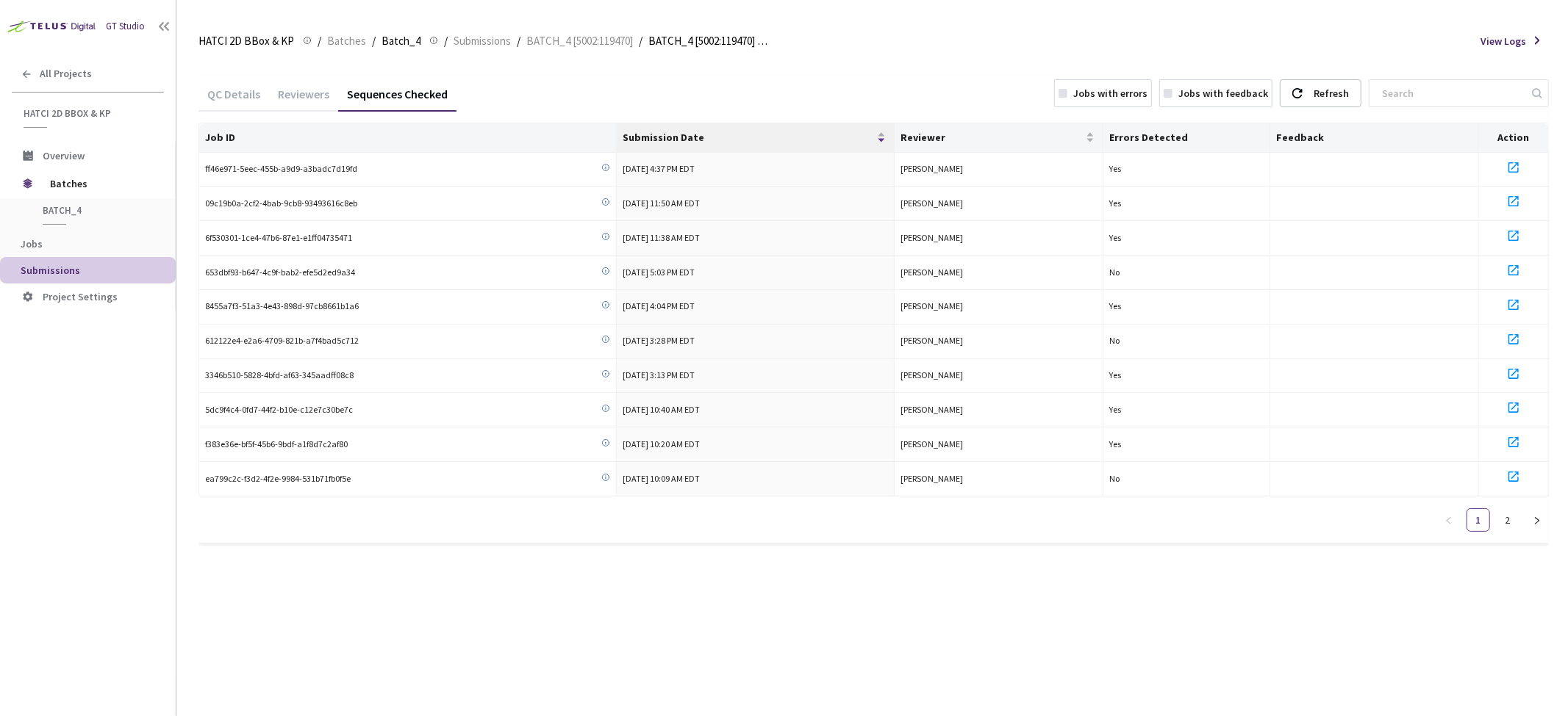
click at [240, 92] on div "QC Details" at bounding box center [233, 98] width 70 height 25
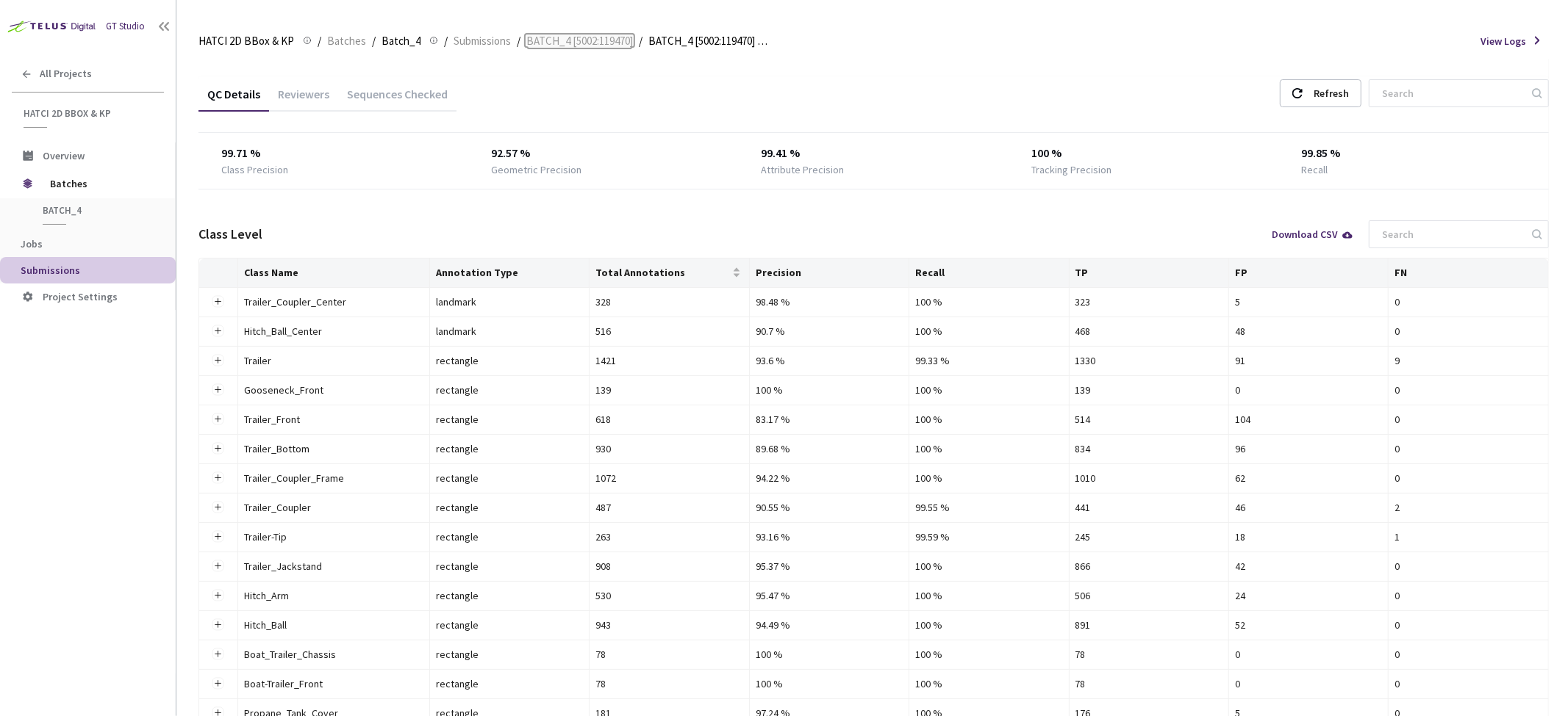
click at [583, 39] on span "BATCH_4 [5002:119470]" at bounding box center [579, 42] width 106 height 18
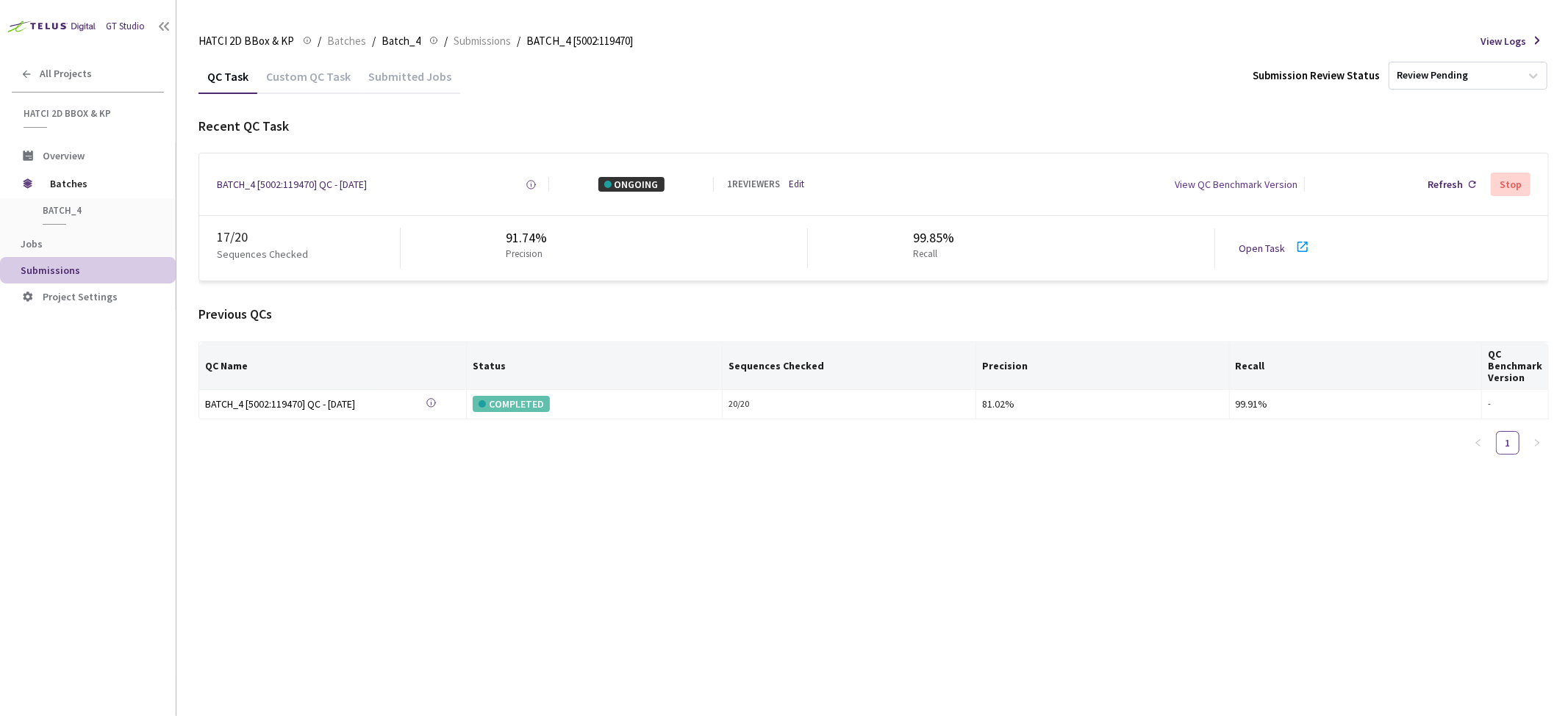
click at [1264, 251] on link "Open Task" at bounding box center [1262, 248] width 47 height 13
click at [341, 34] on span "Batches" at bounding box center [346, 42] width 39 height 18
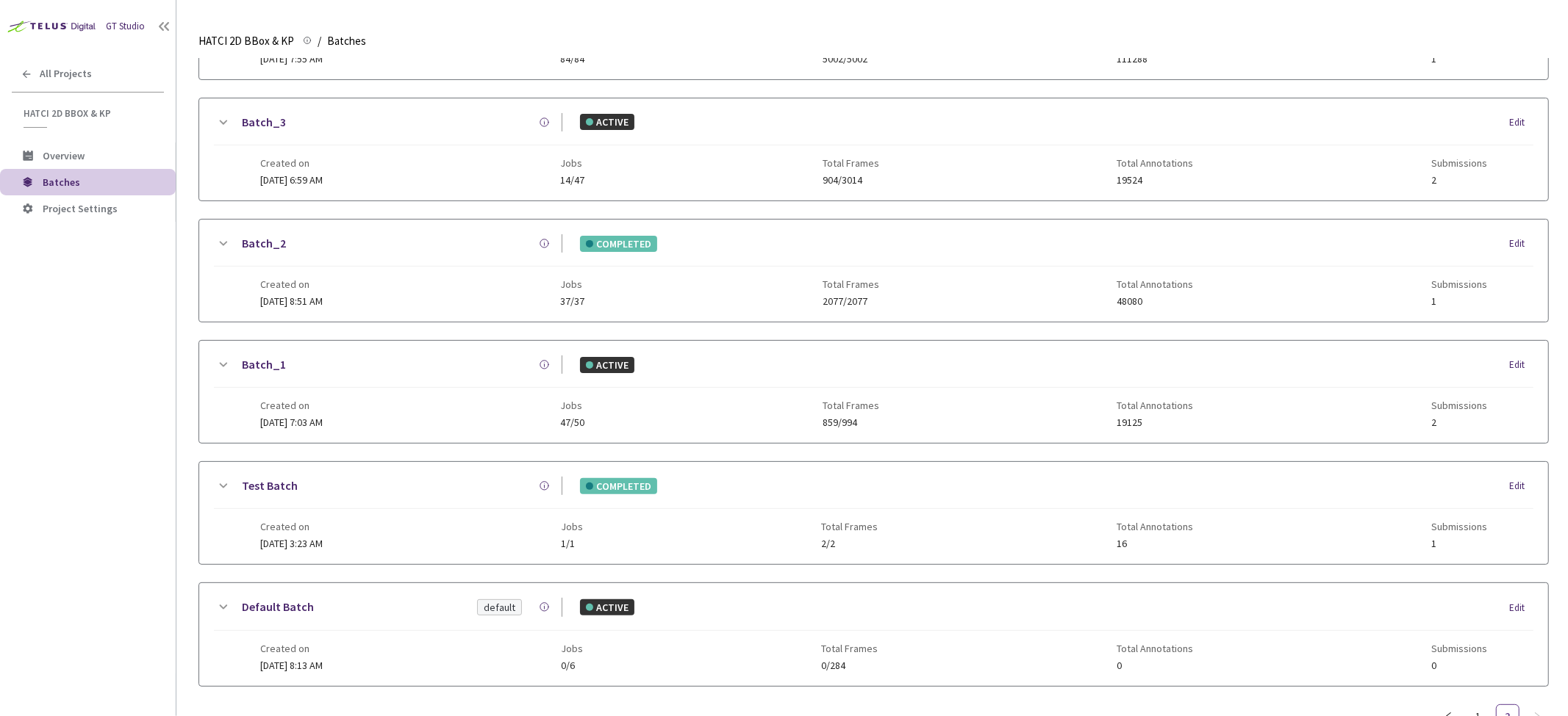
scroll to position [310, 0]
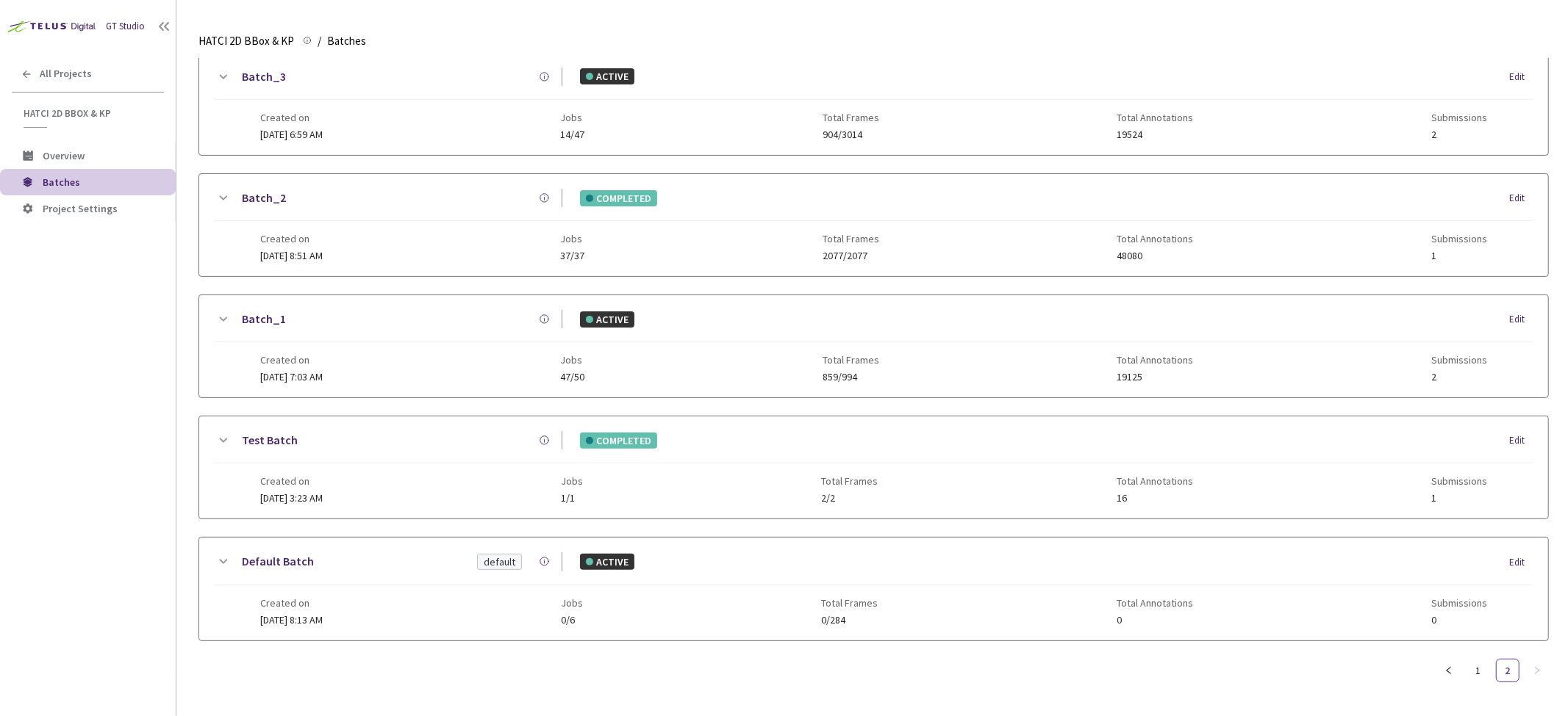
click at [231, 310] on div "Batch_1" at bounding box center [396, 319] width 330 height 19
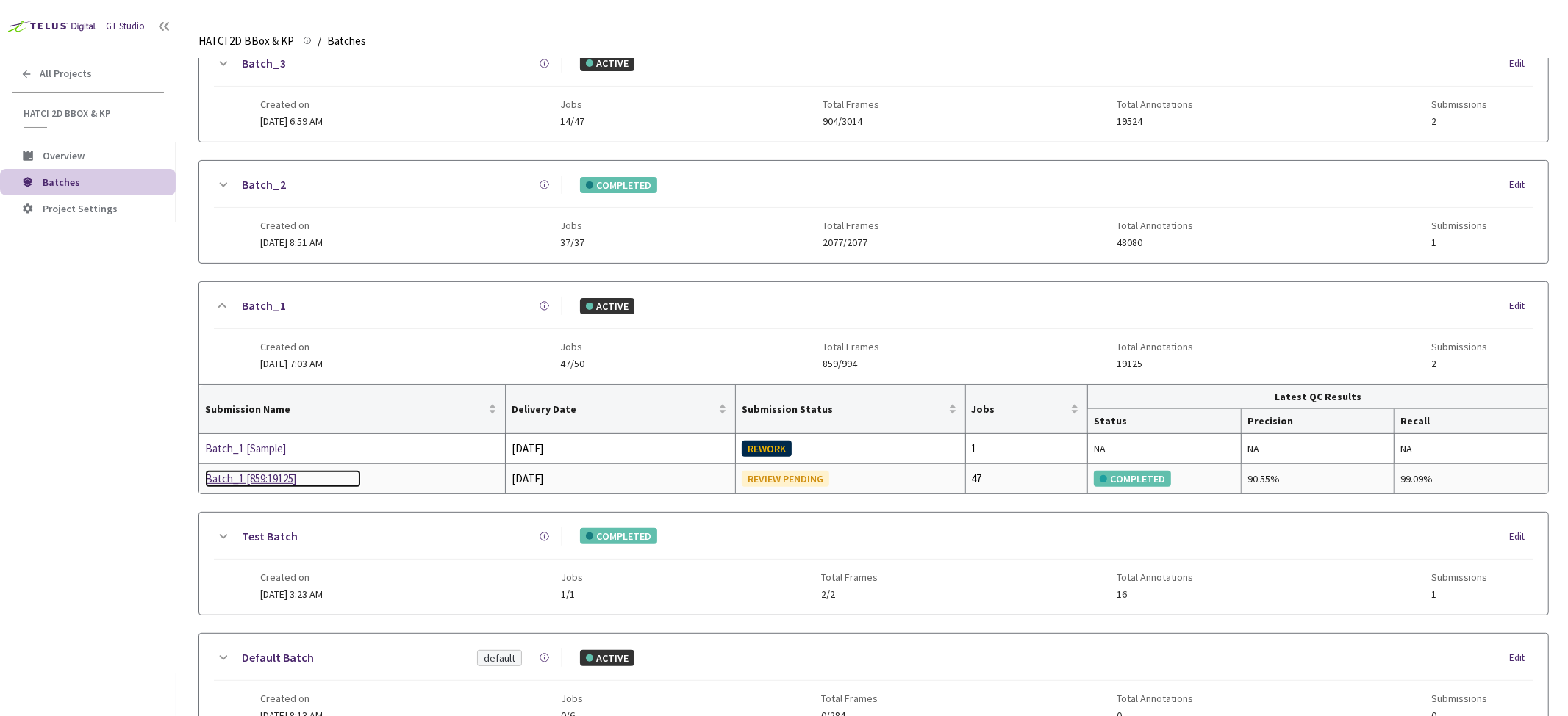
click at [254, 476] on div "Batch_1 [859:19125]" at bounding box center [283, 479] width 156 height 18
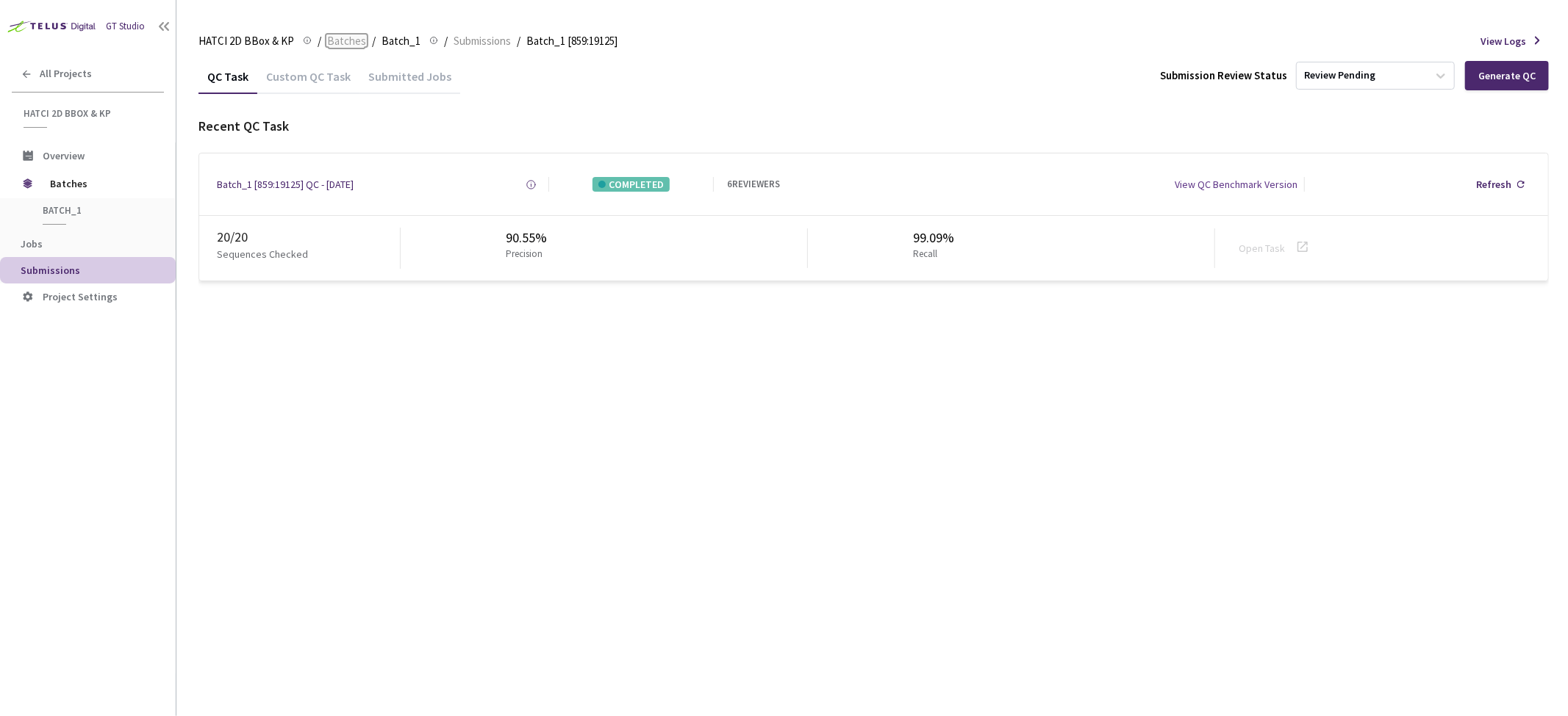
click at [343, 44] on span "Batches" at bounding box center [346, 42] width 39 height 18
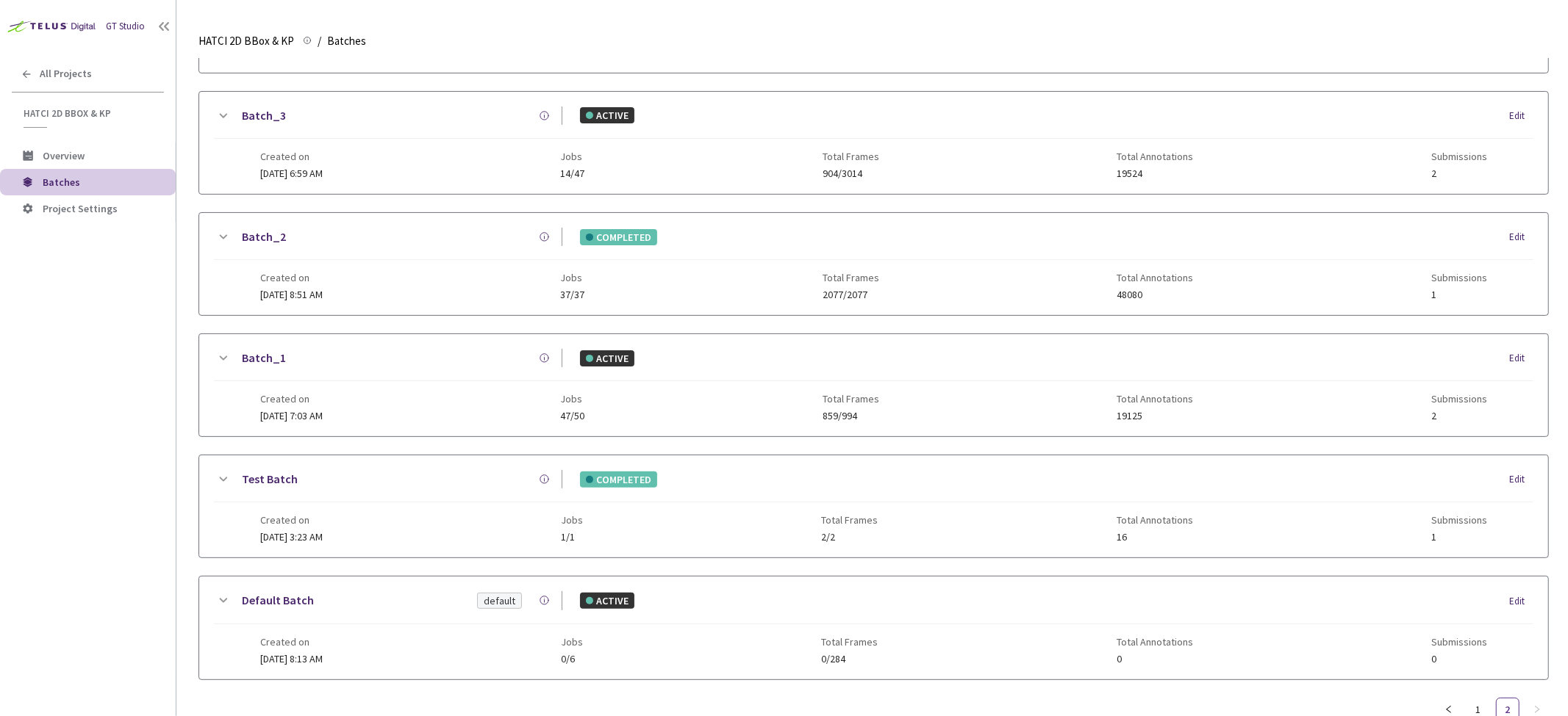
scroll to position [310, 0]
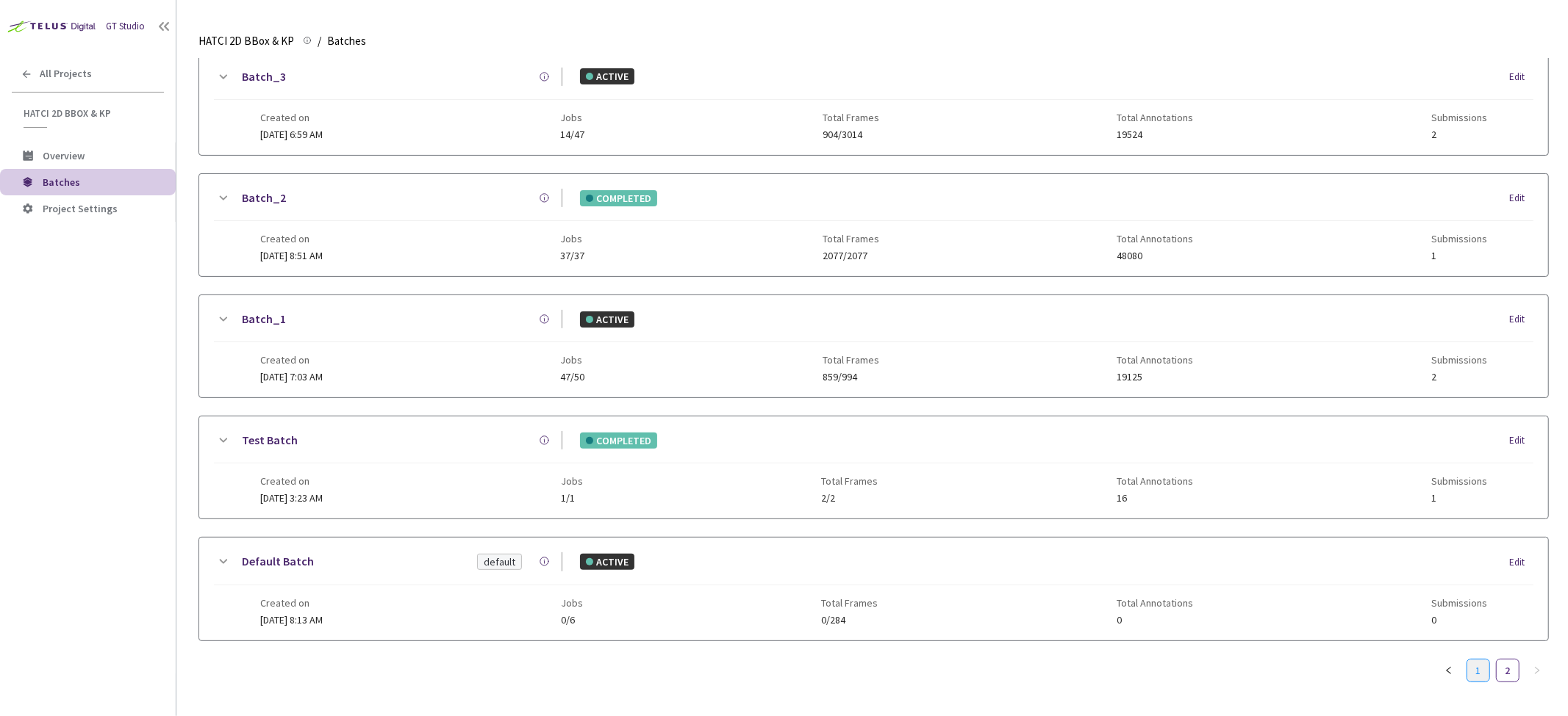
click at [1471, 659] on link "1" at bounding box center [1478, 670] width 22 height 22
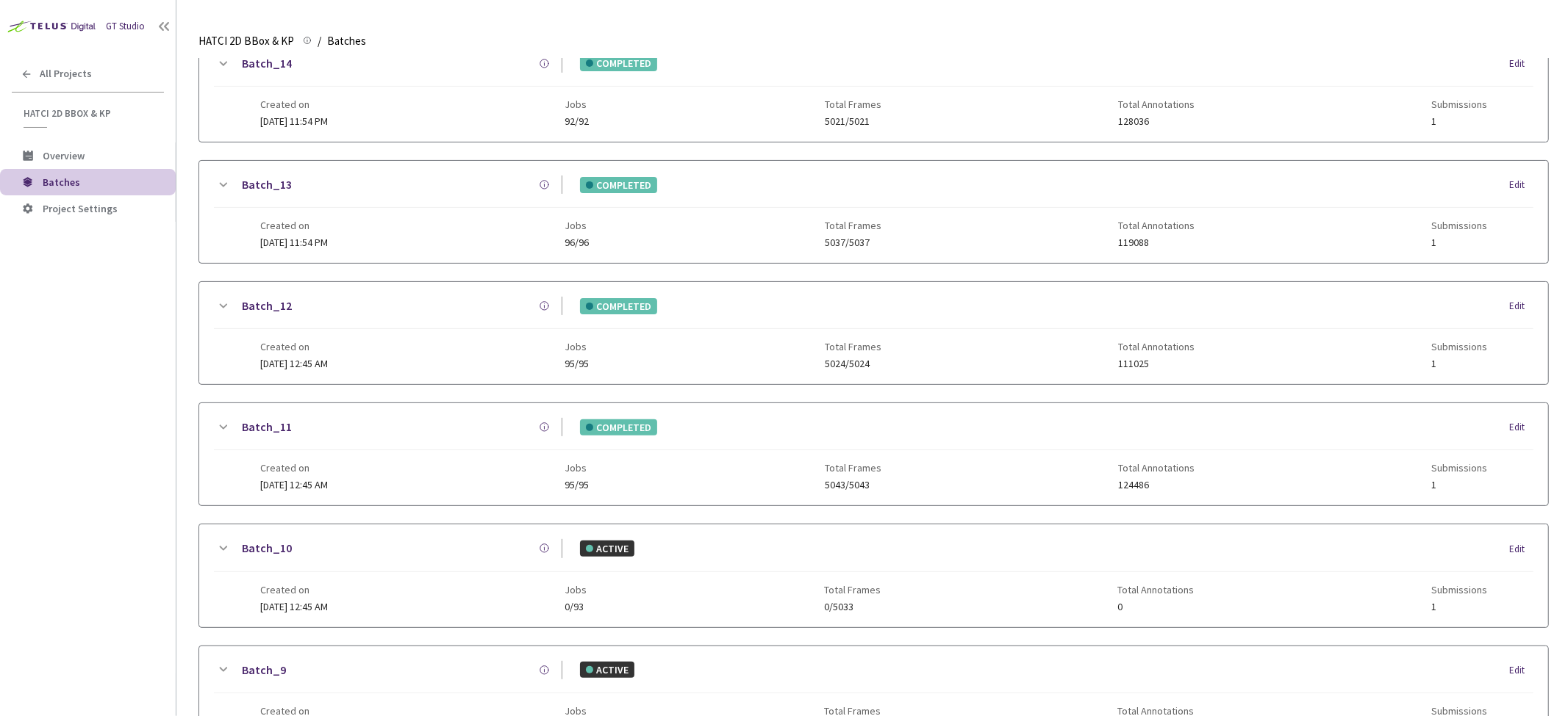
click at [224, 301] on icon at bounding box center [223, 306] width 18 height 18
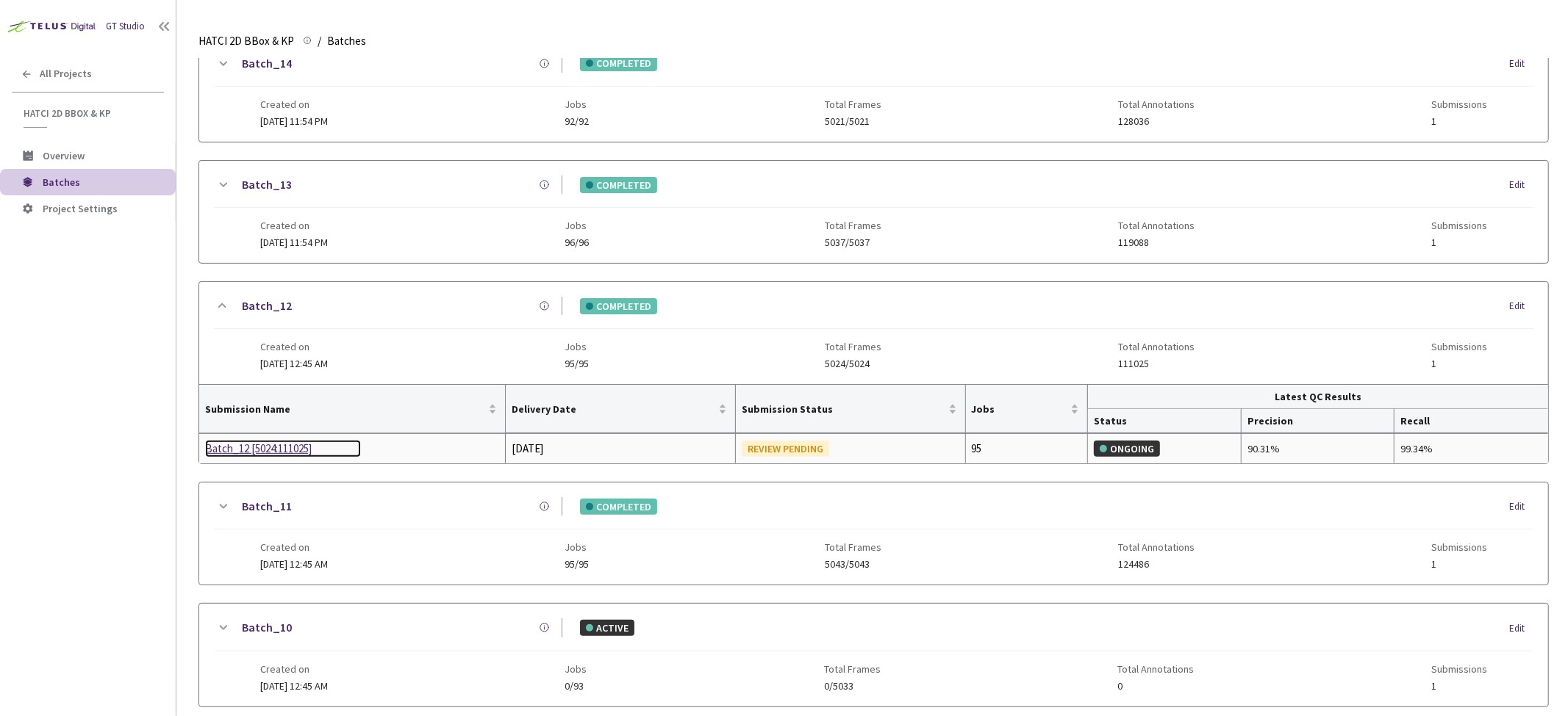
click at [237, 444] on div "Batch_12 [5024:111025]" at bounding box center [283, 449] width 156 height 18
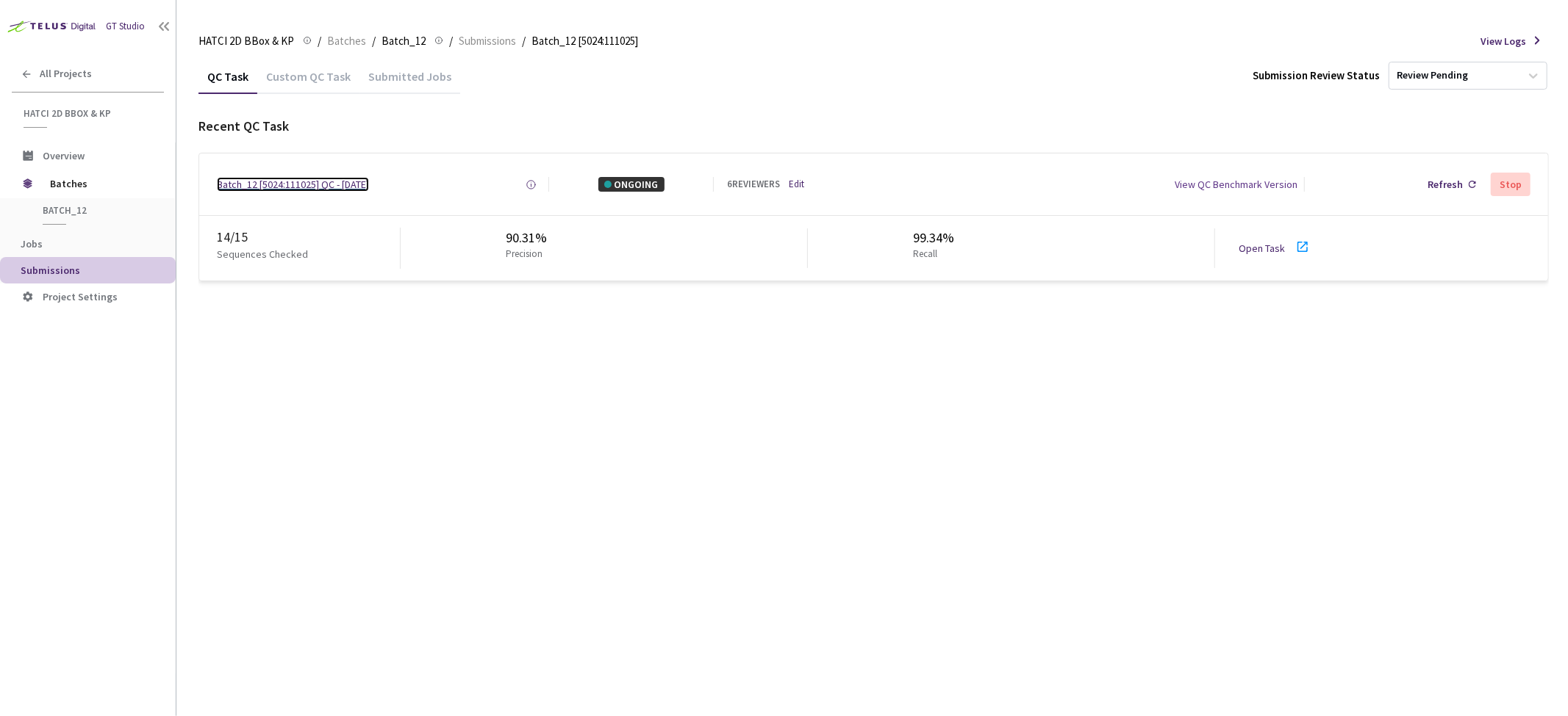
click at [299, 188] on div "Batch_12 [5024:111025] QC - 04 Aug, 2025" at bounding box center [293, 184] width 152 height 15
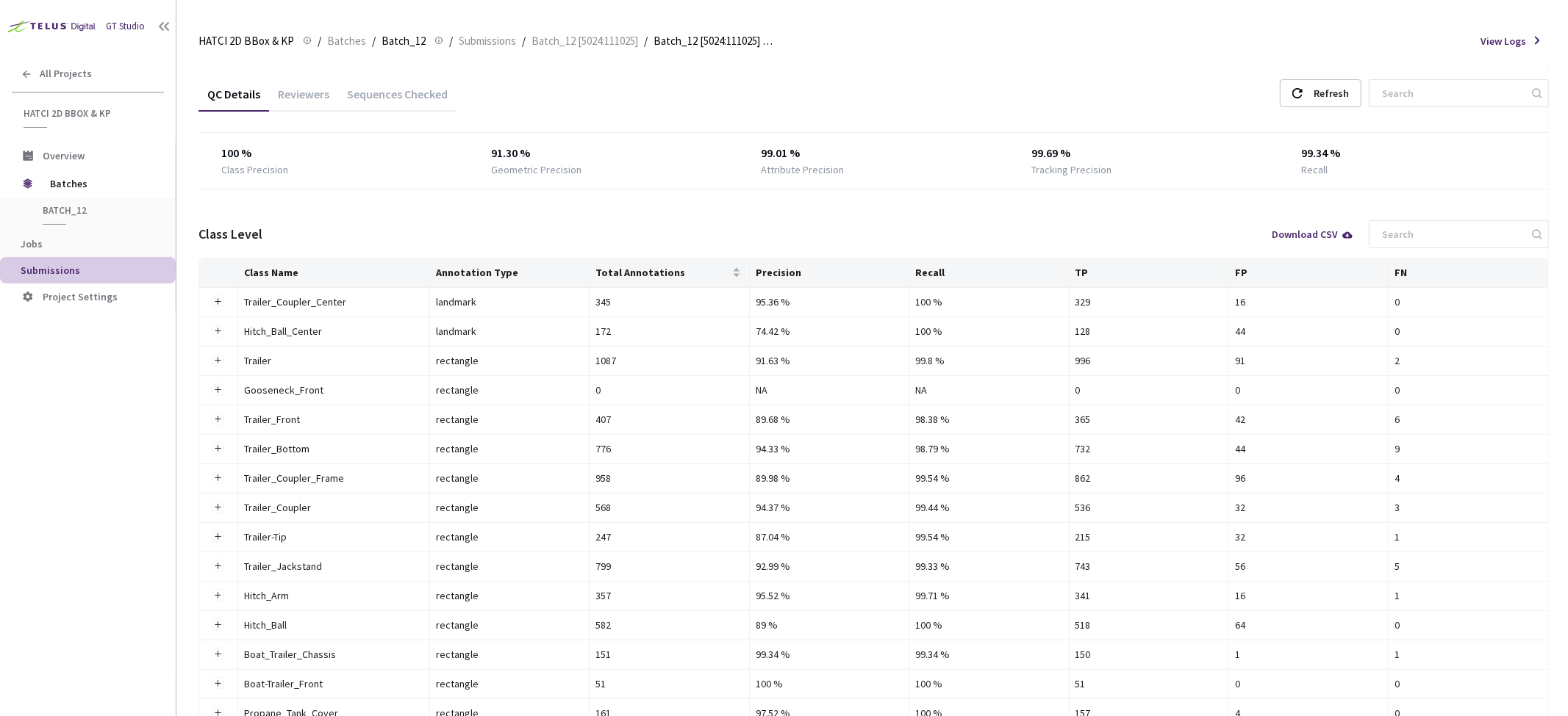
click at [415, 96] on div "Sequences Checked" at bounding box center [397, 98] width 118 height 25
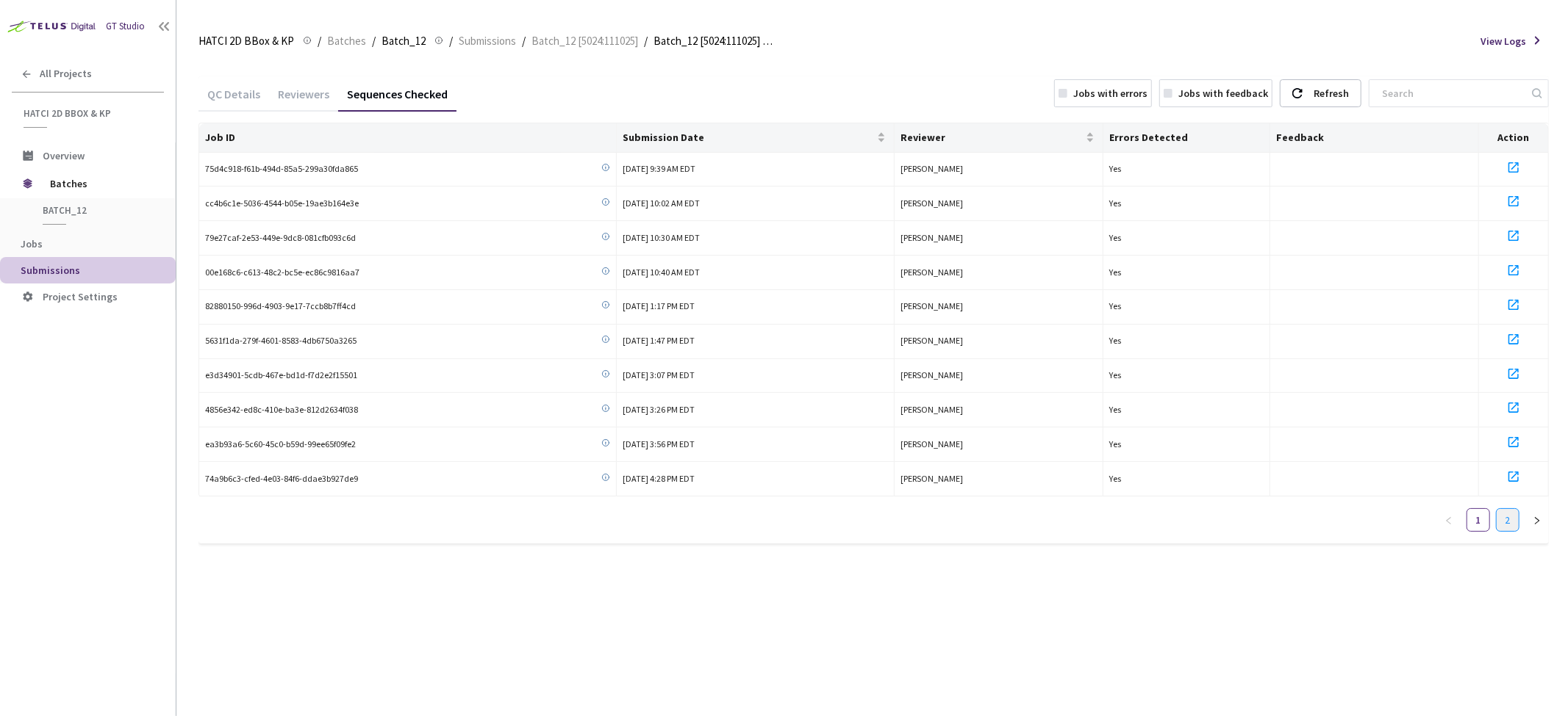
click at [1508, 518] on link "2" at bounding box center [1508, 520] width 22 height 22
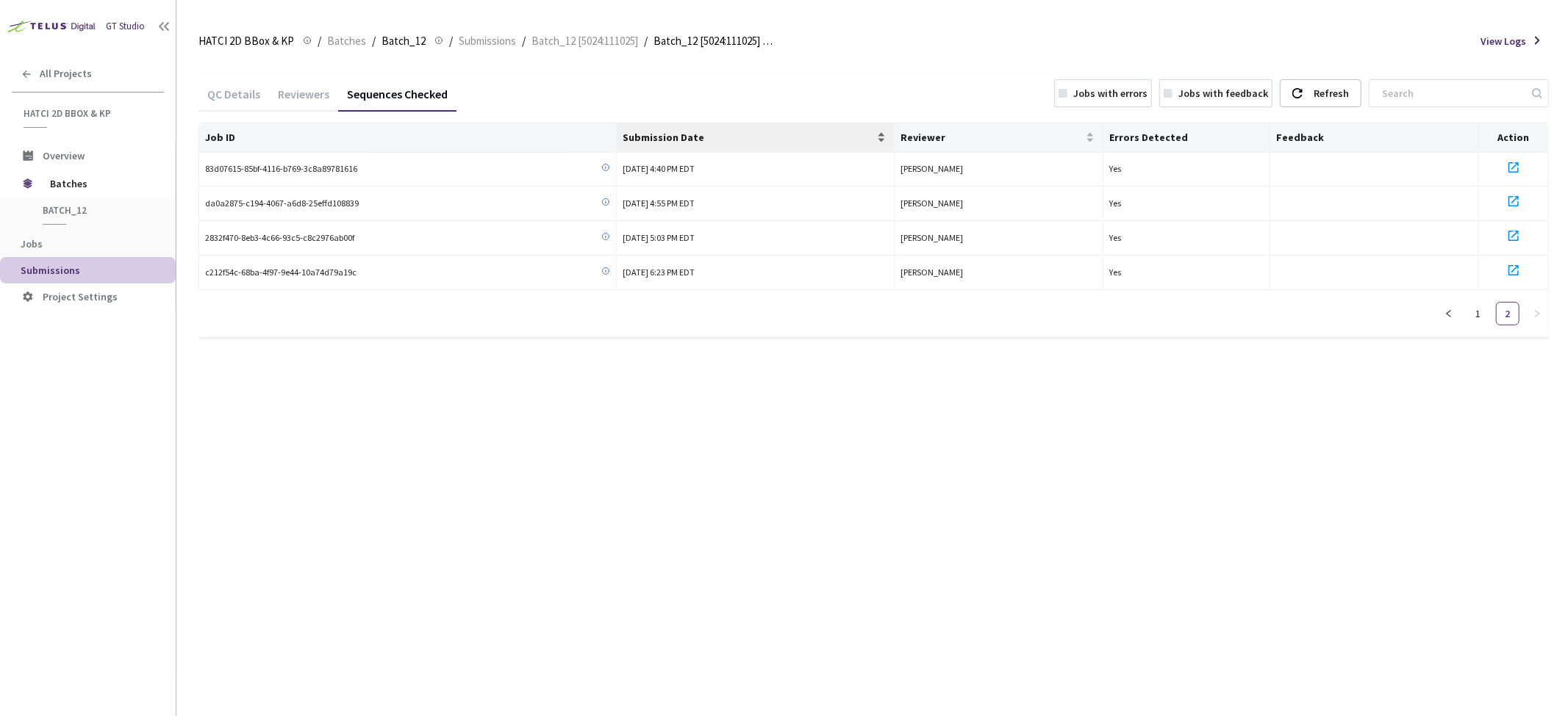
click at [754, 132] on span "Submission Date" at bounding box center [749, 138] width 252 height 12
click at [751, 135] on span "Submission Date" at bounding box center [749, 138] width 252 height 12
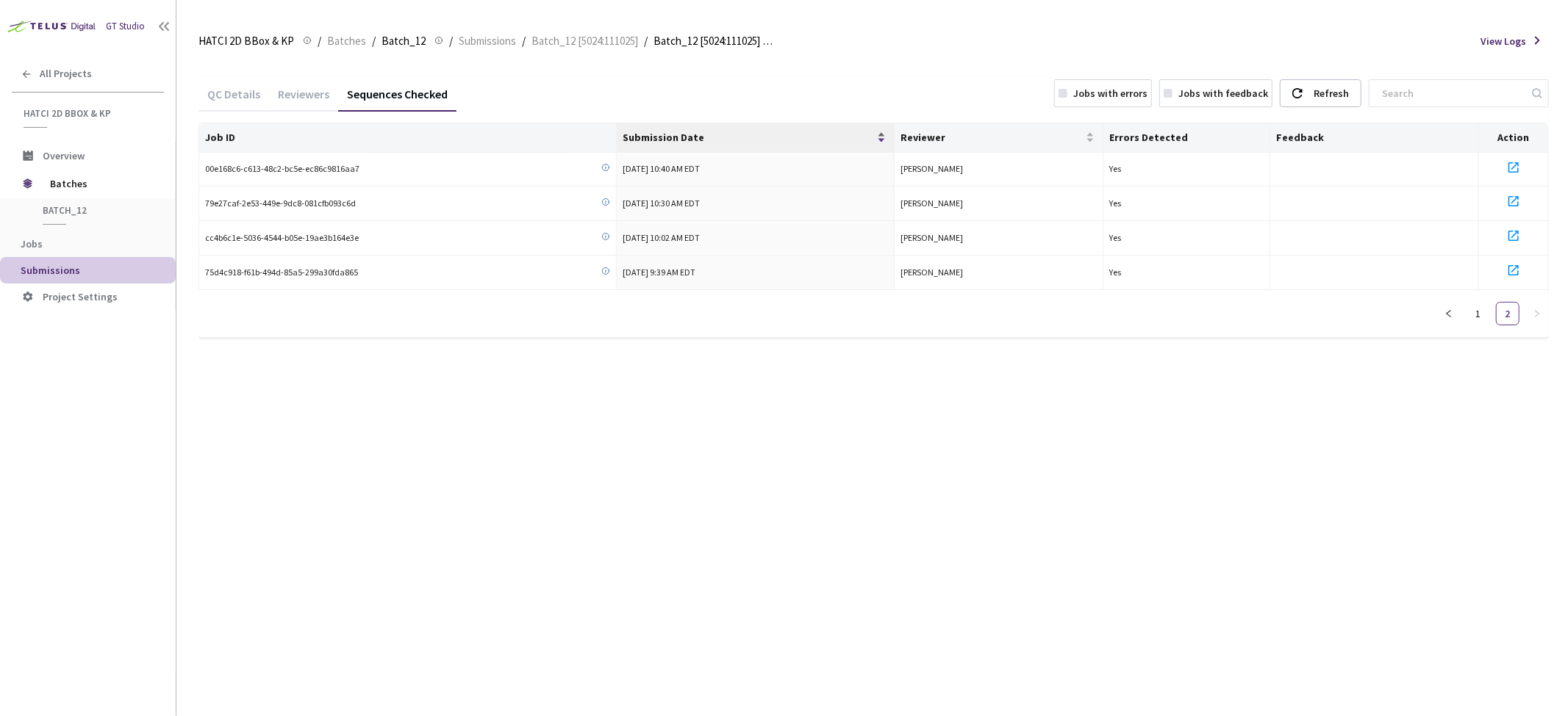
click at [751, 135] on span "Submission Date" at bounding box center [749, 138] width 252 height 12
click at [1481, 313] on link "1" at bounding box center [1478, 313] width 22 height 22
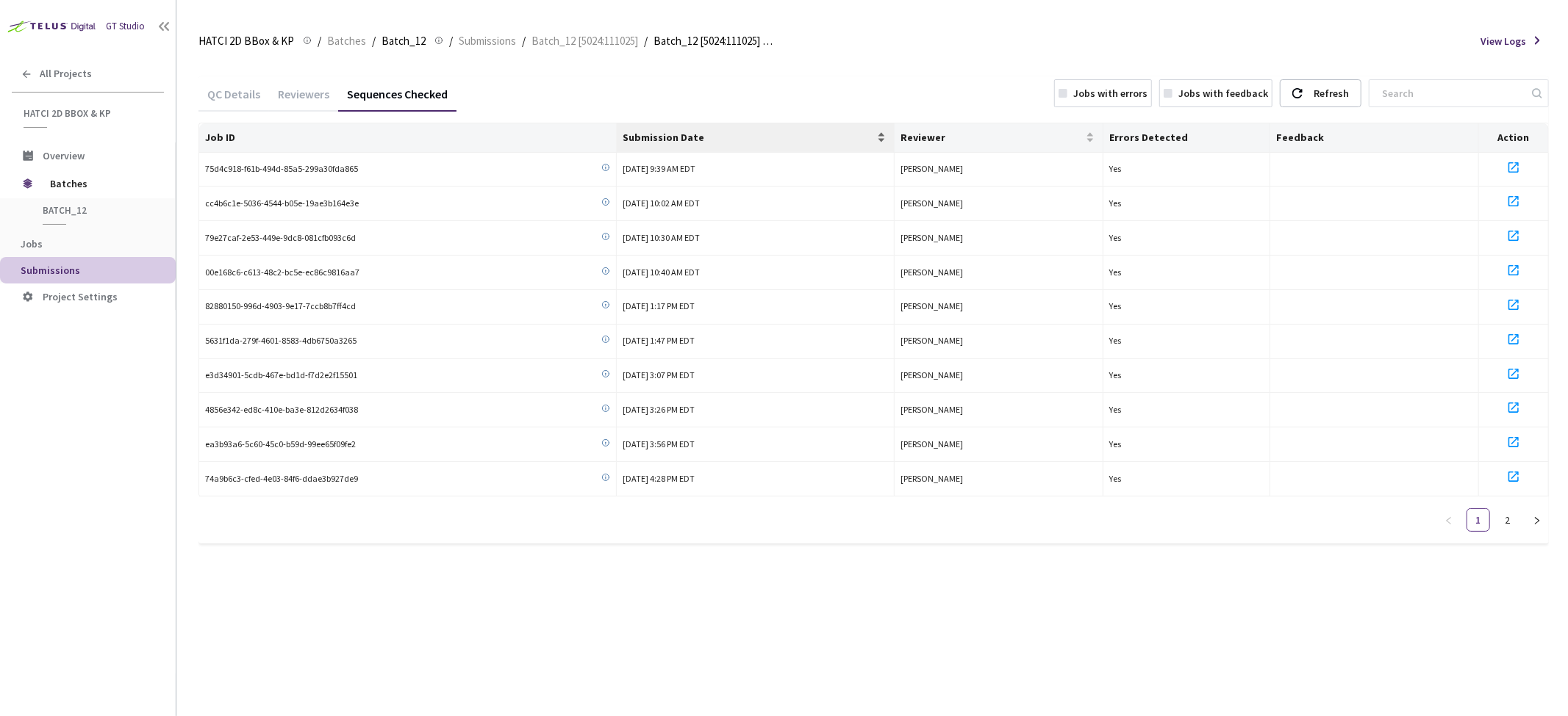
click at [688, 141] on span "Submission Date" at bounding box center [749, 138] width 252 height 12
click at [673, 130] on div "Submission Date" at bounding box center [756, 137] width 266 height 15
click at [309, 89] on div "Reviewers" at bounding box center [303, 98] width 69 height 25
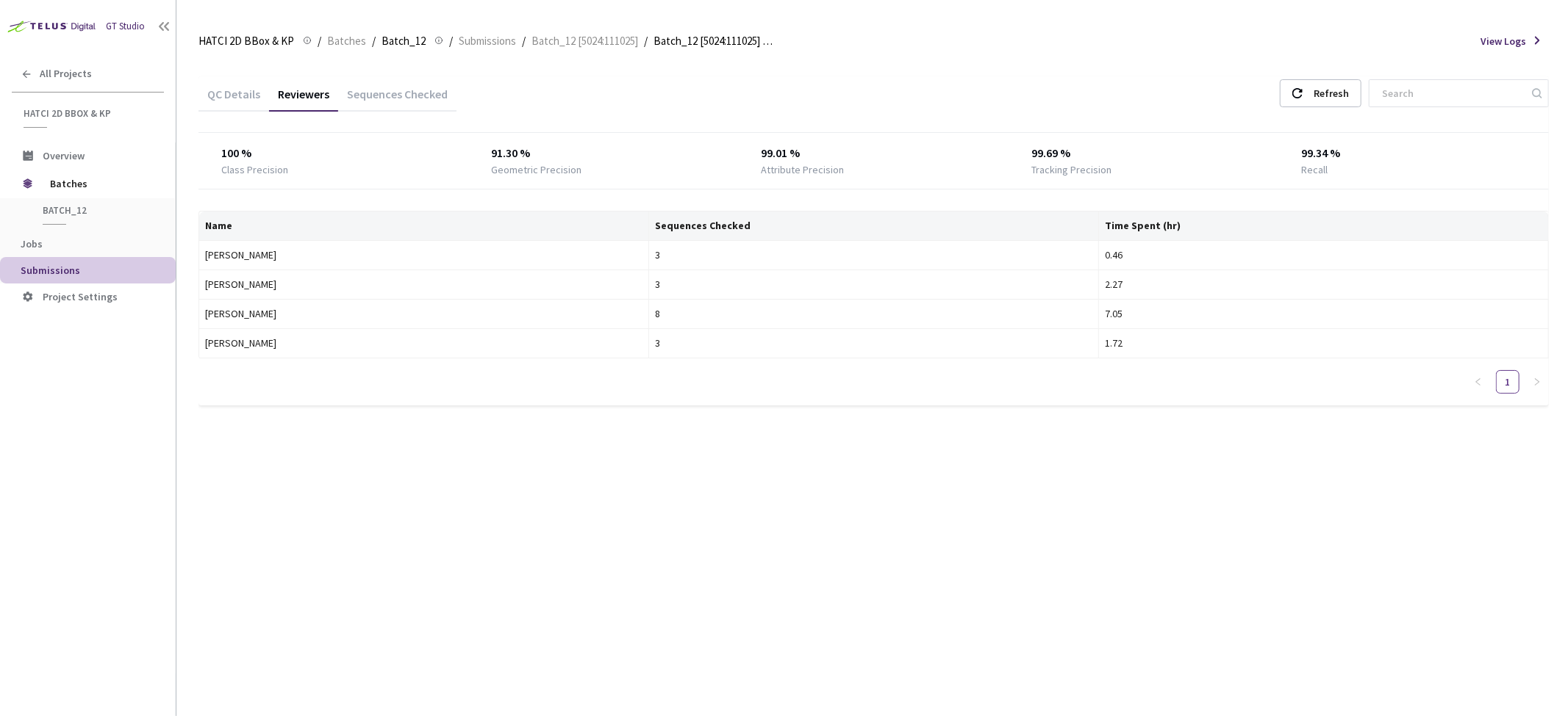
click at [235, 100] on div "QC Details" at bounding box center [233, 98] width 70 height 25
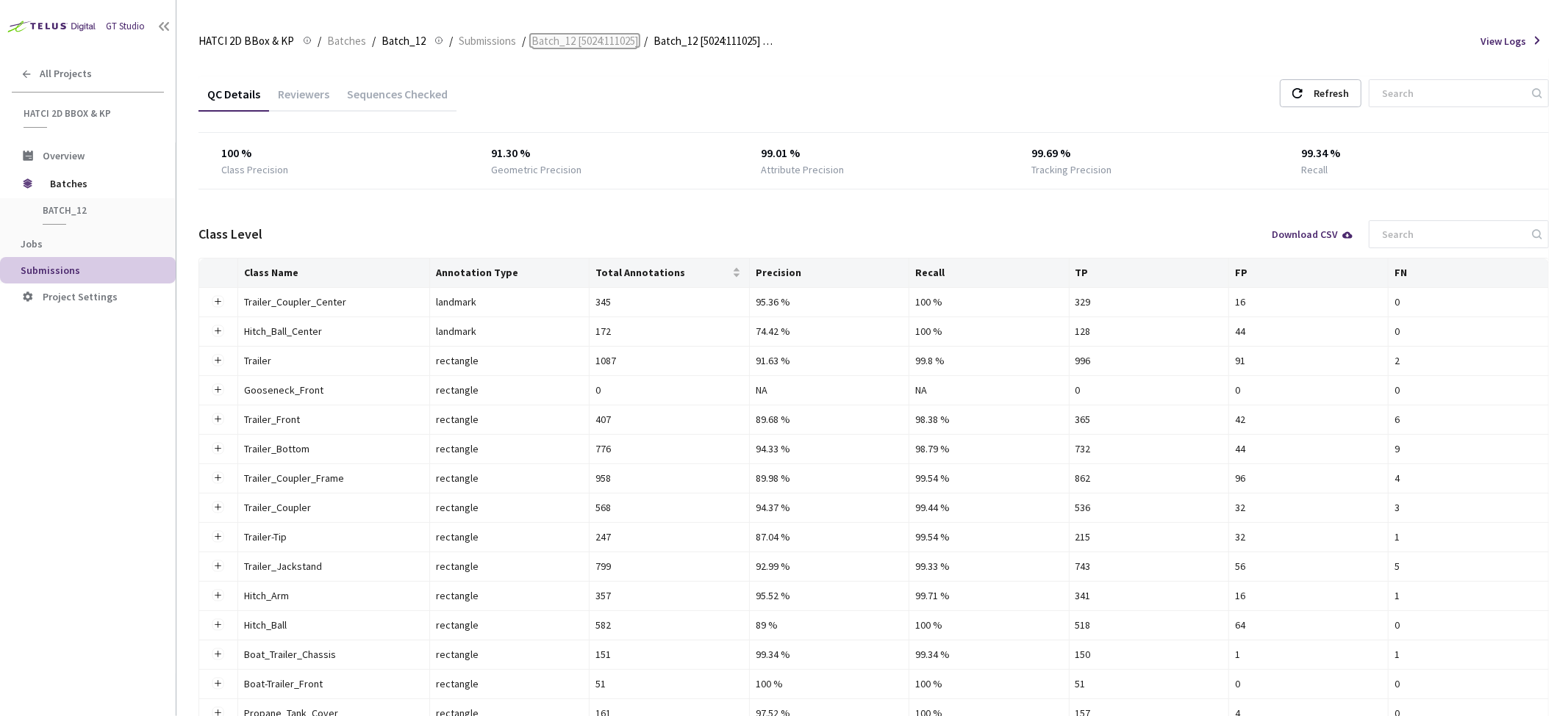
click at [549, 39] on span "Batch_12 [5024:111025]" at bounding box center [584, 42] width 106 height 18
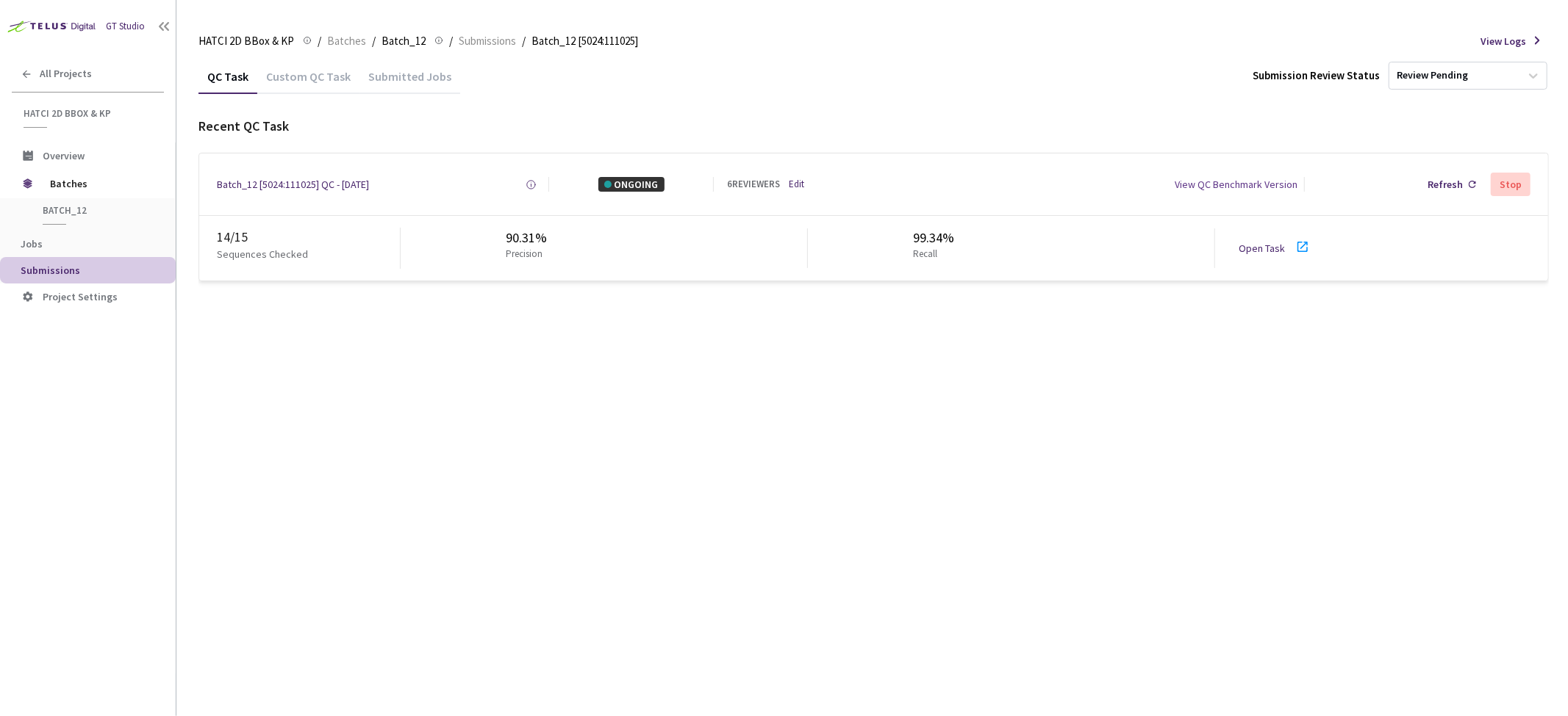
click at [1284, 245] on div "Open Task" at bounding box center [1266, 248] width 56 height 15
click at [1454, 184] on div "Refresh" at bounding box center [1445, 184] width 36 height 15
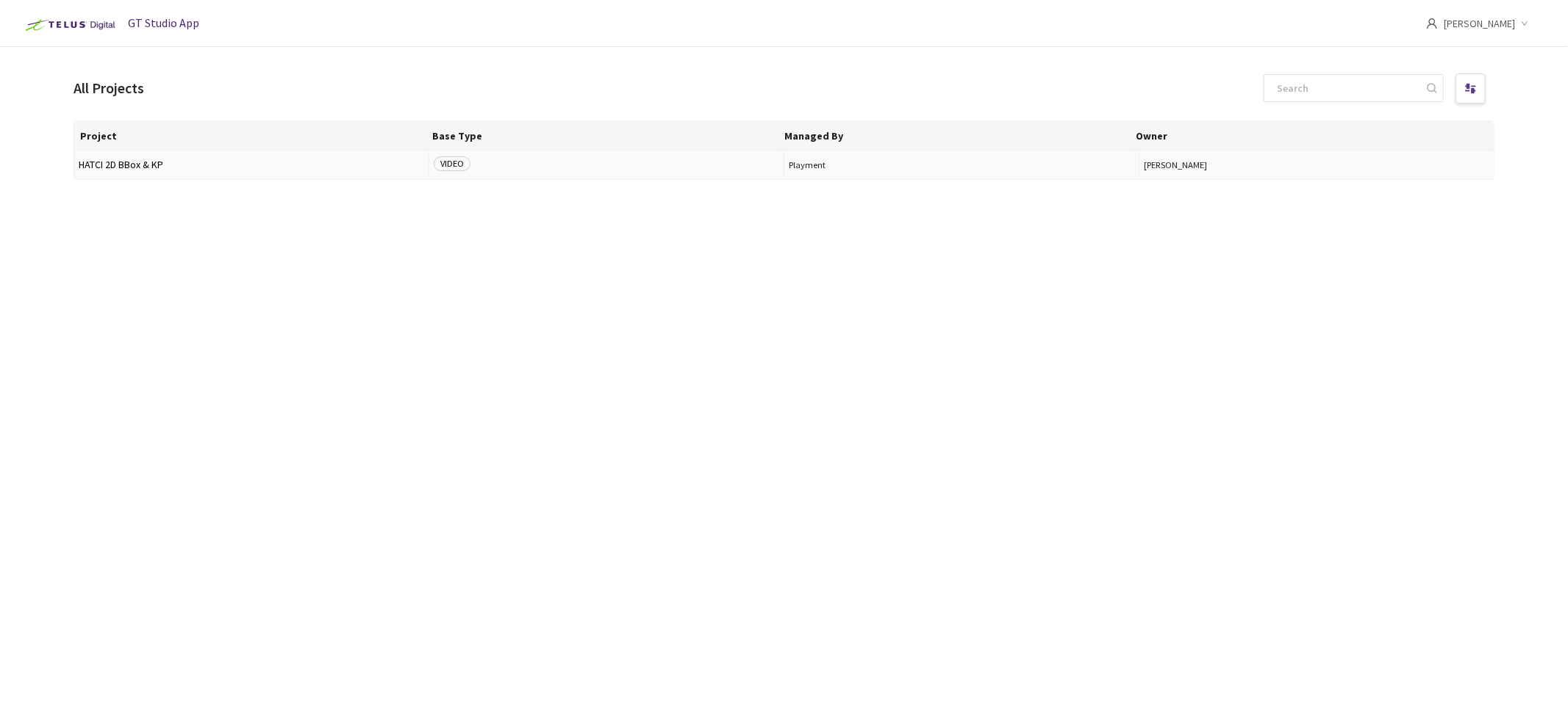
click at [155, 166] on span "HATCI 2D BBox & KP" at bounding box center [251, 165] width 345 height 11
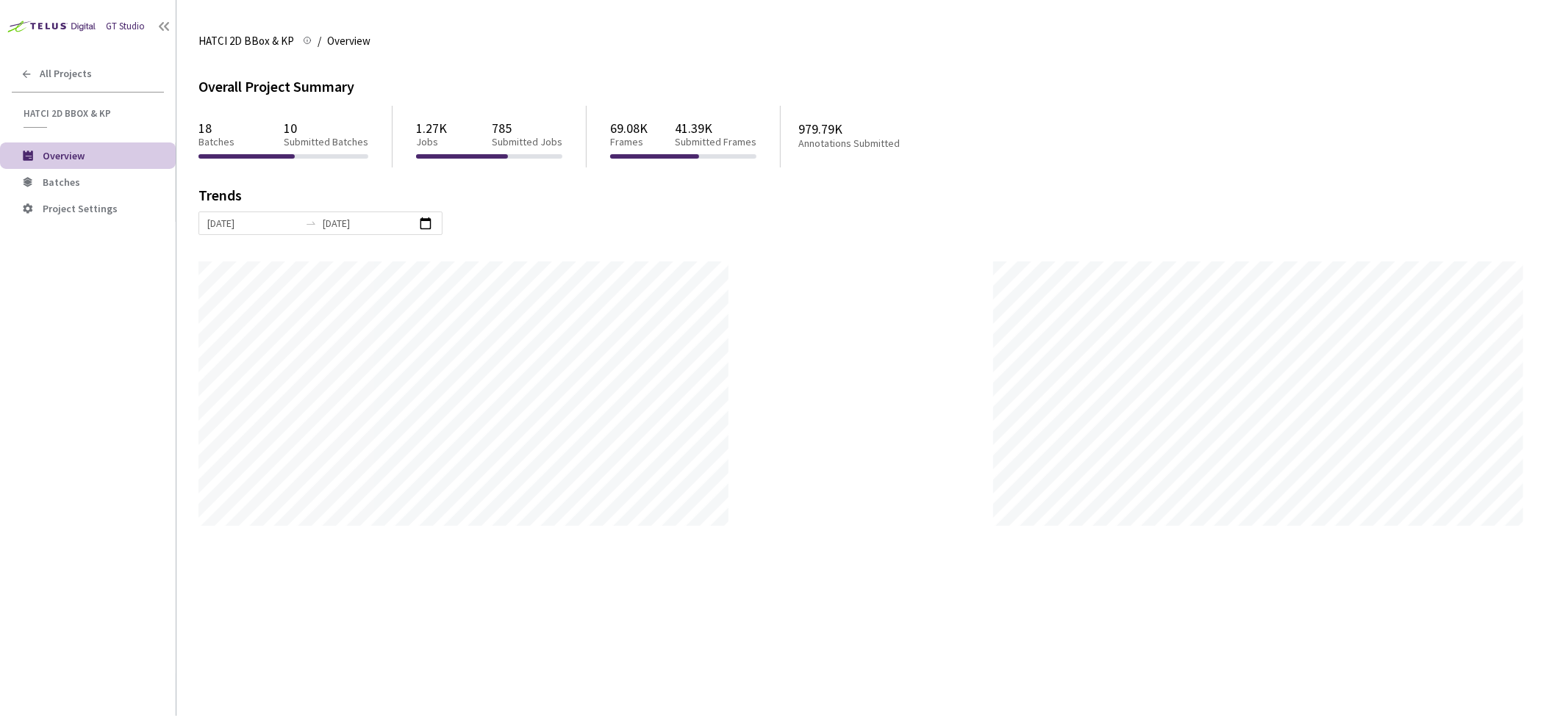
scroll to position [716, 1568]
